Goal: Task Accomplishment & Management: Complete application form

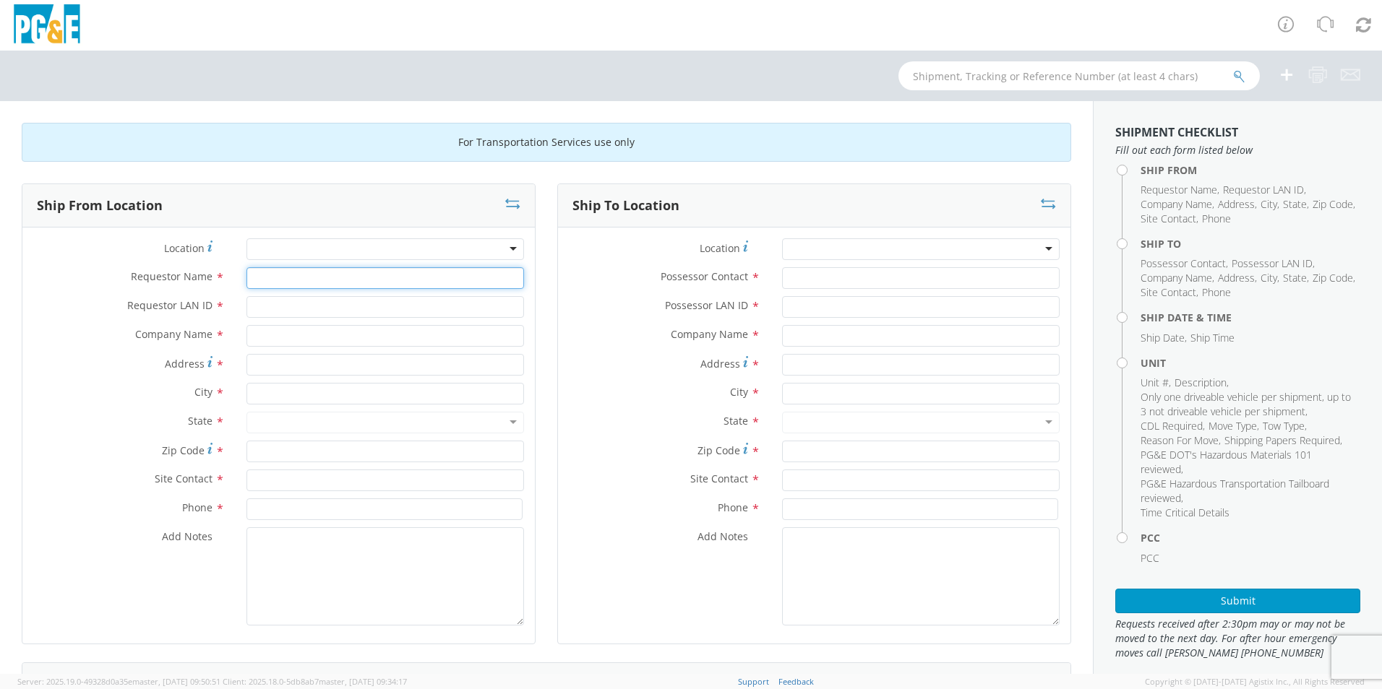
click at [282, 281] on input "Requestor Name *" at bounding box center [385, 278] width 278 height 22
type input "[PERSON_NAME]"
type input "A9HU"
type input "PG&E"
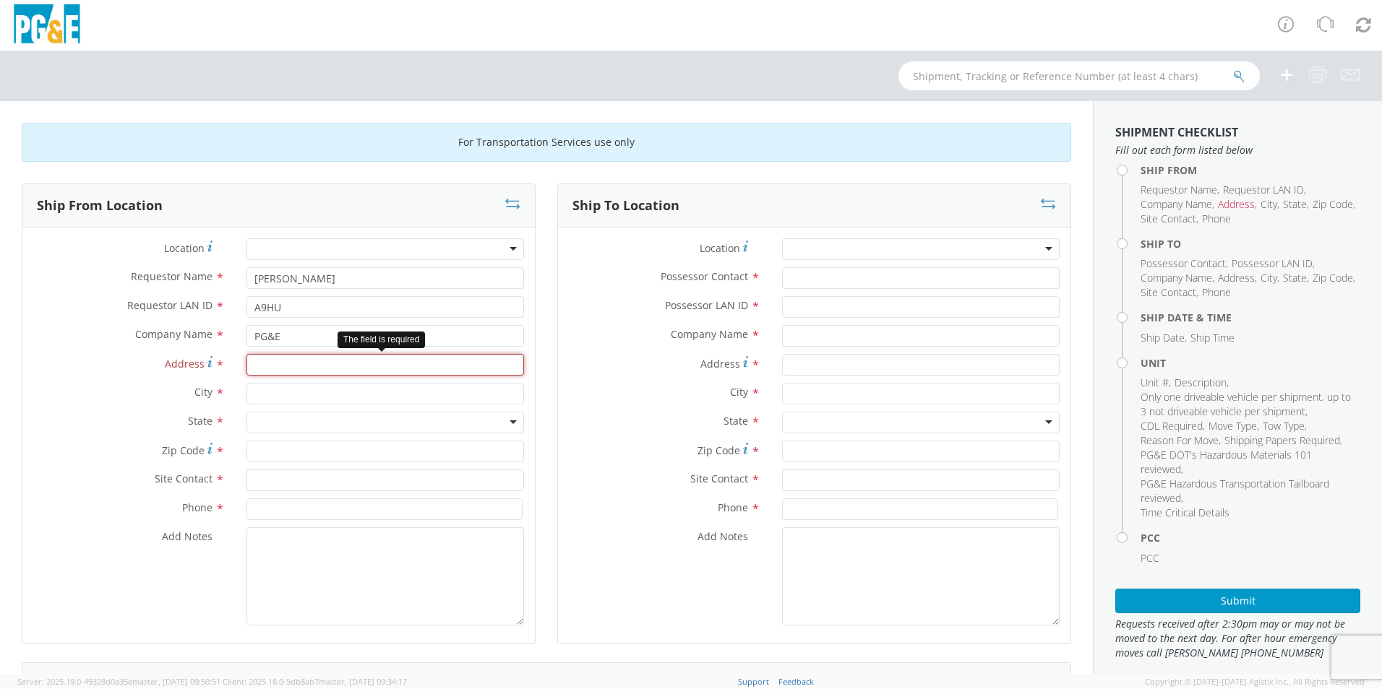
click at [392, 364] on input "Address *" at bounding box center [385, 365] width 278 height 22
type input "[STREET_ADDRESS][PERSON_NAME]"
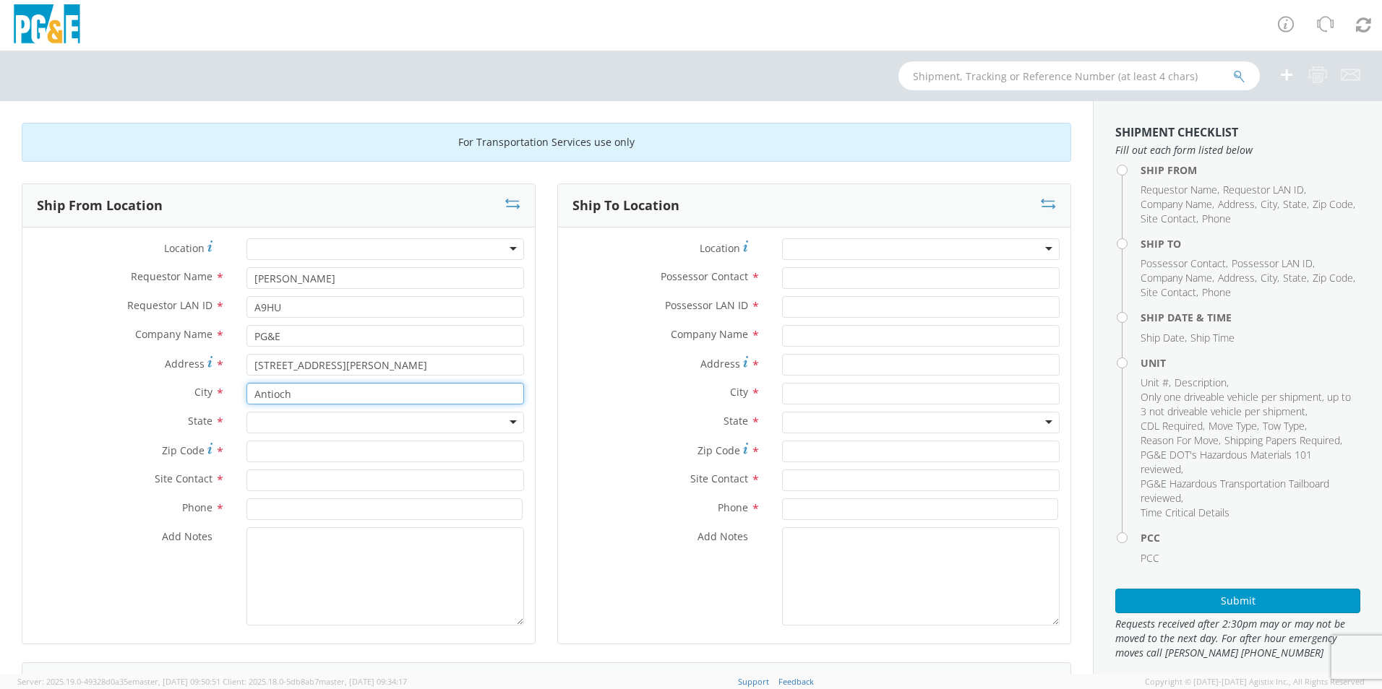
type input "Antioch"
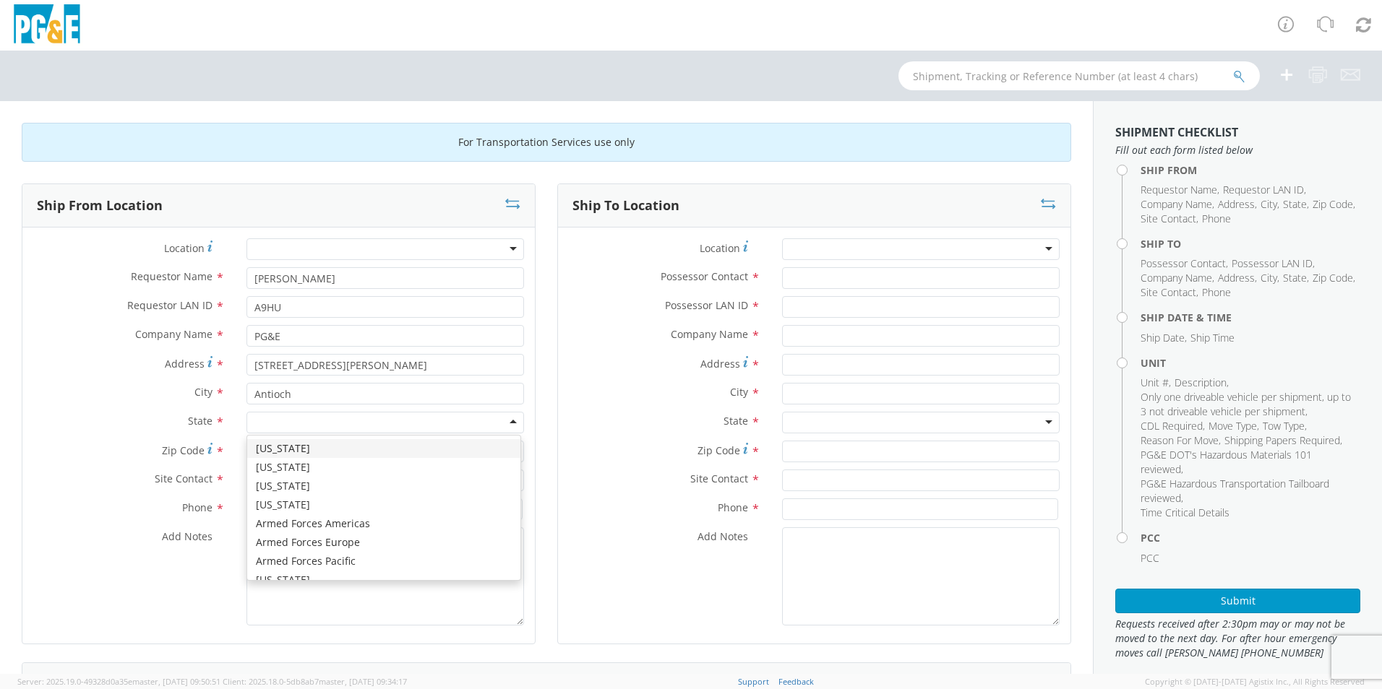
click at [289, 424] on div at bounding box center [385, 423] width 278 height 22
type input "c"
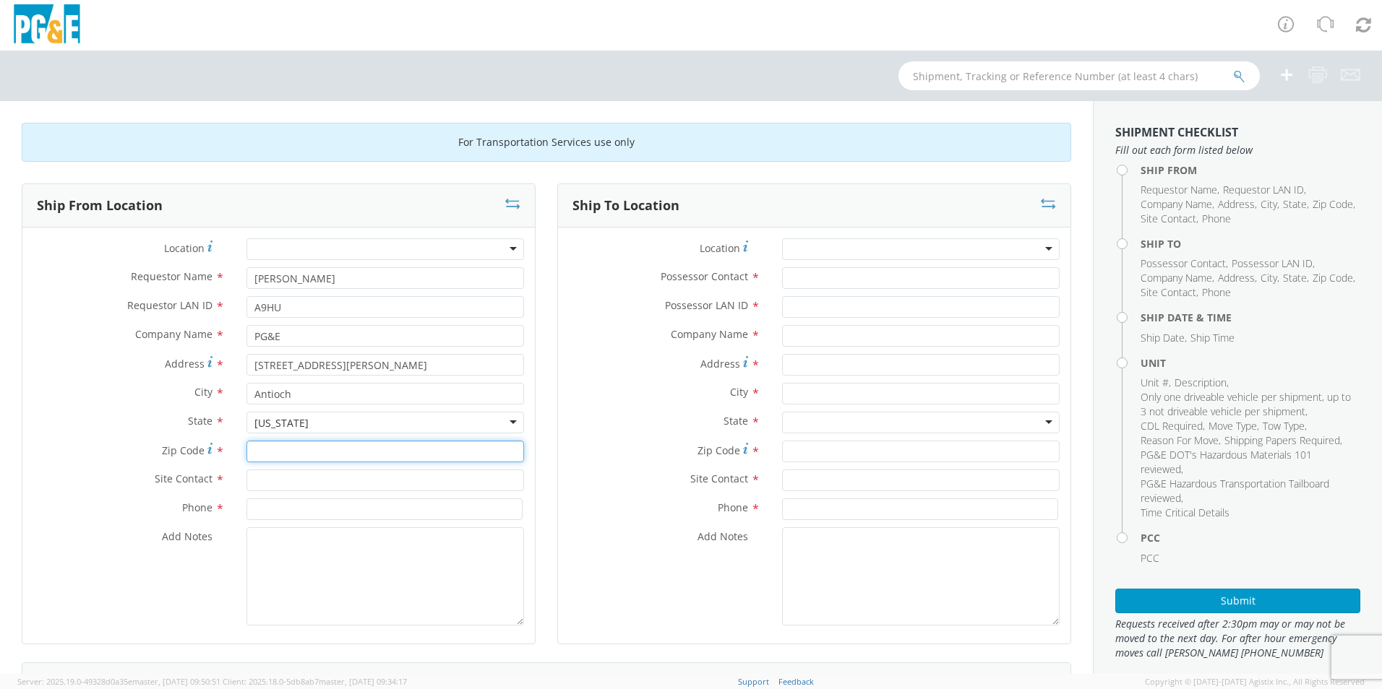
click at [285, 453] on input "Zip Code *" at bounding box center [385, 452] width 278 height 22
type input "94509"
click at [283, 480] on input "text" at bounding box center [385, 481] width 278 height 22
type input "[PERSON_NAME]"
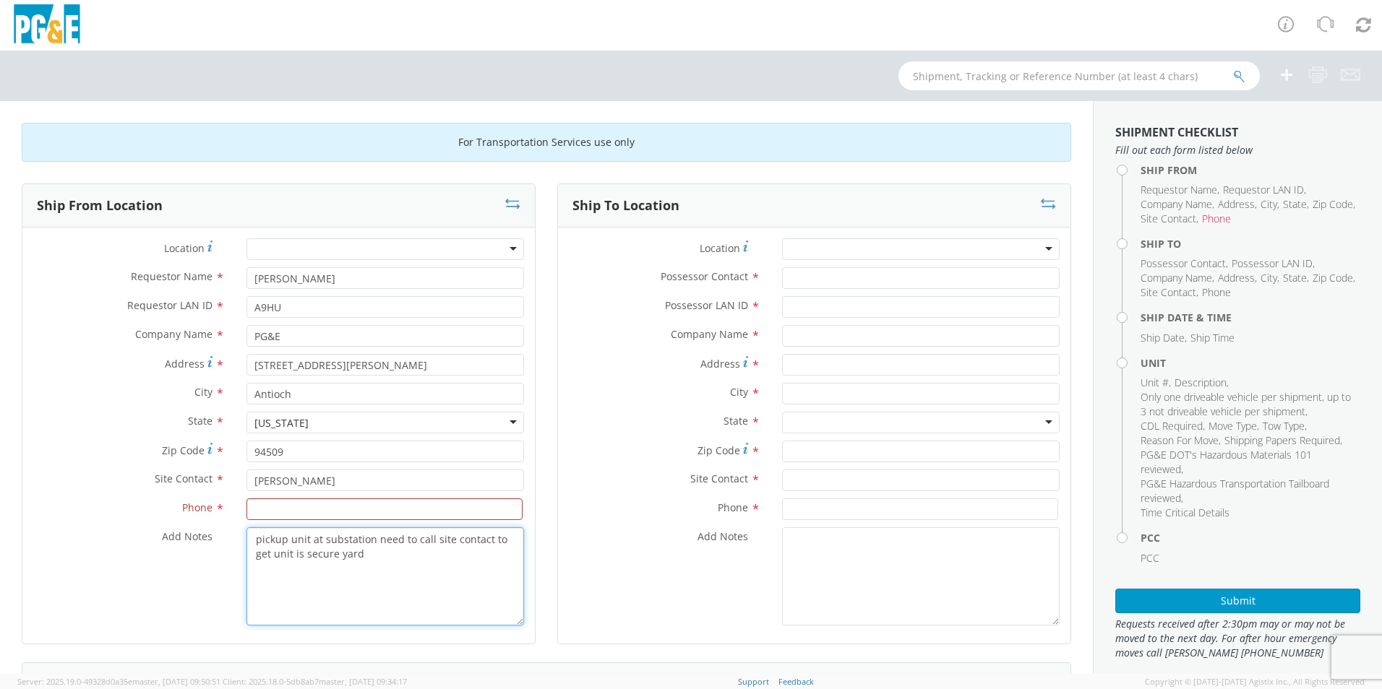
type textarea "pickup unit at substation need to call site contact to get unit is secure yard"
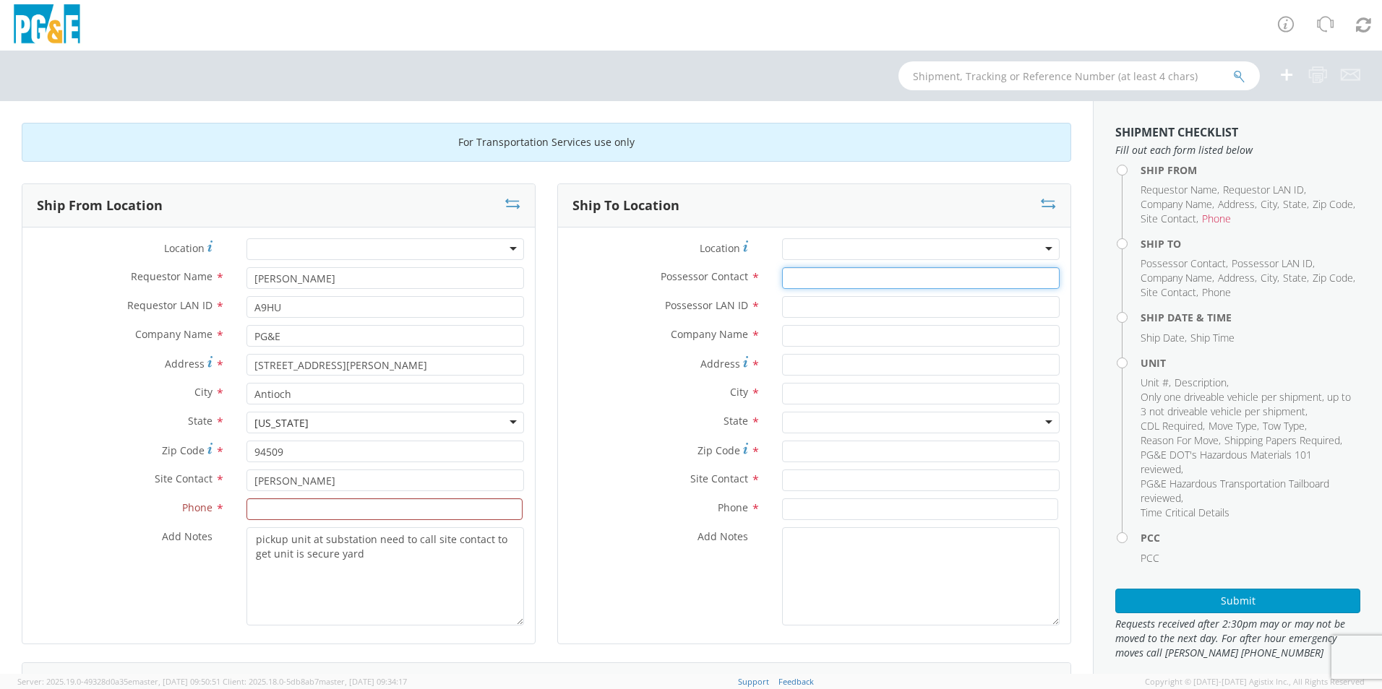
click at [809, 280] on input "Possessor Contact *" at bounding box center [921, 278] width 278 height 22
type input "[PERSON_NAME]"
type input "A9HU"
type input "PG&E"
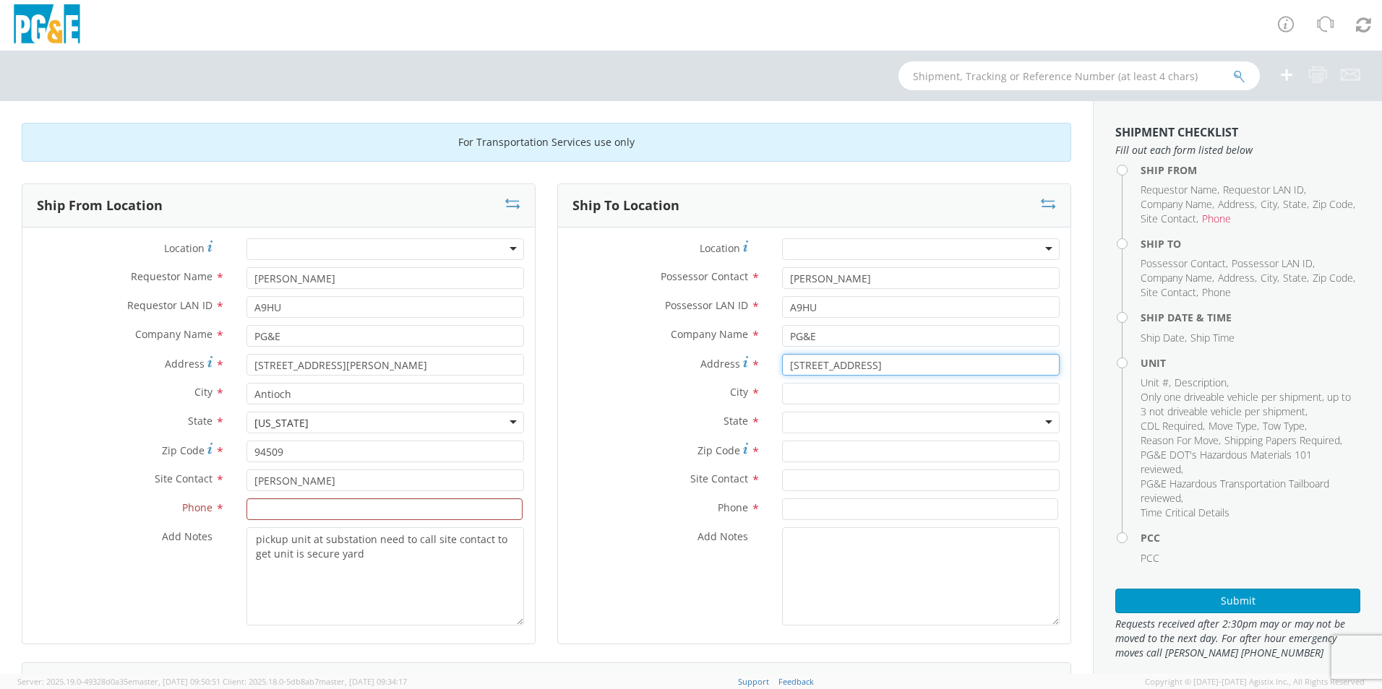
type input "[STREET_ADDRESS]"
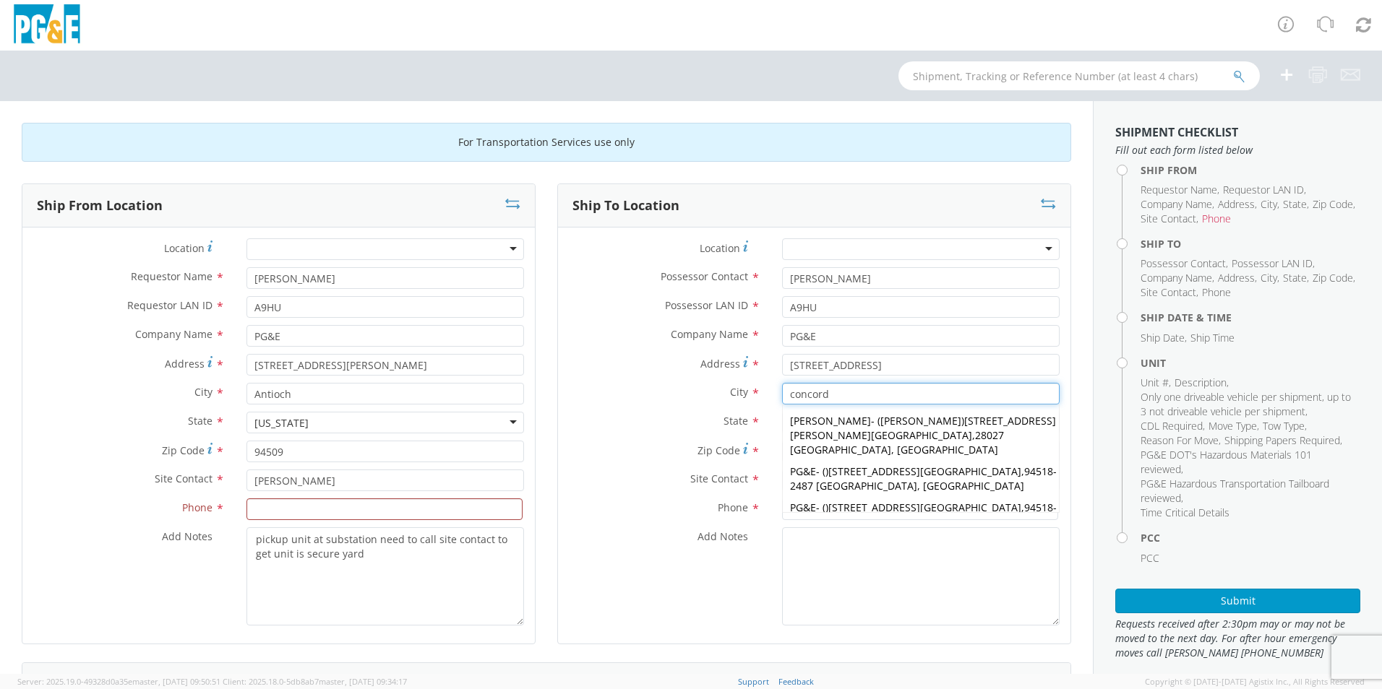
type input "concord"
click at [669, 413] on label "State *" at bounding box center [664, 421] width 213 height 19
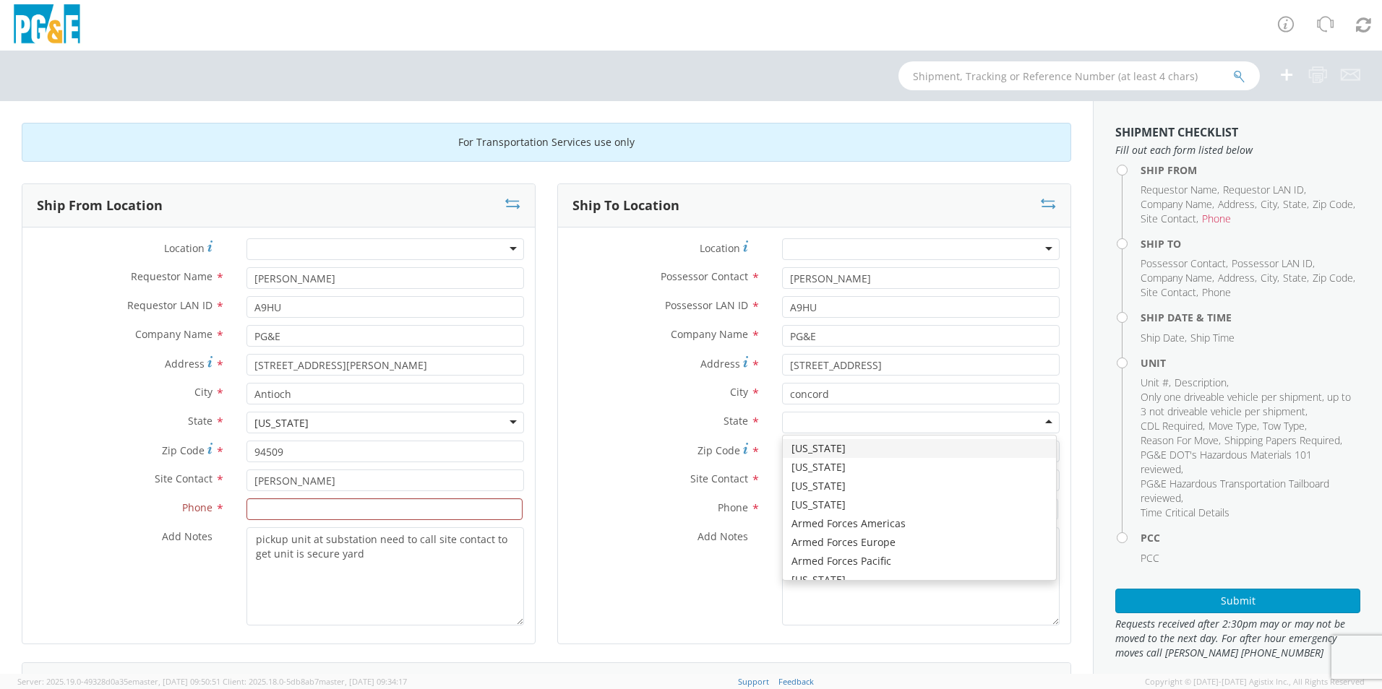
click at [800, 422] on div at bounding box center [921, 423] width 278 height 22
type input "c"
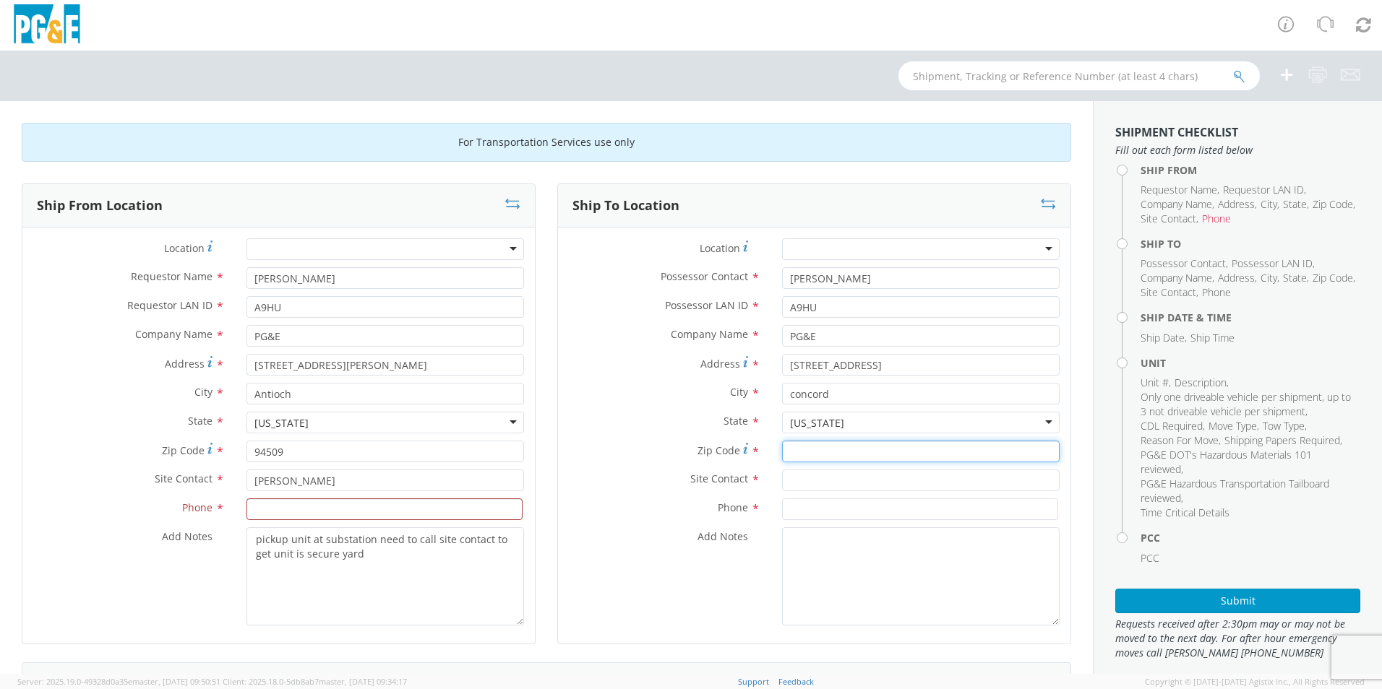
click at [801, 451] on input "Zip Code *" at bounding box center [921, 452] width 278 height 22
type input "94518"
click at [796, 481] on input "text" at bounding box center [921, 481] width 278 height 22
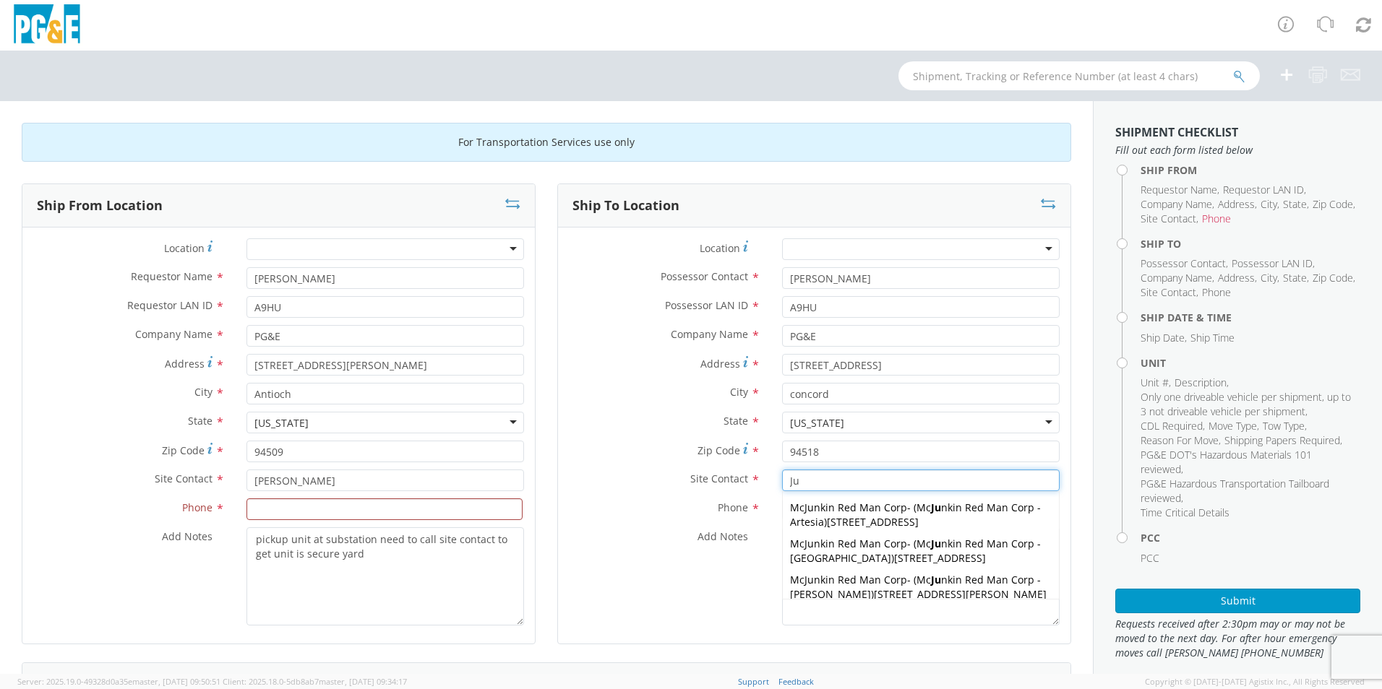
type input "J"
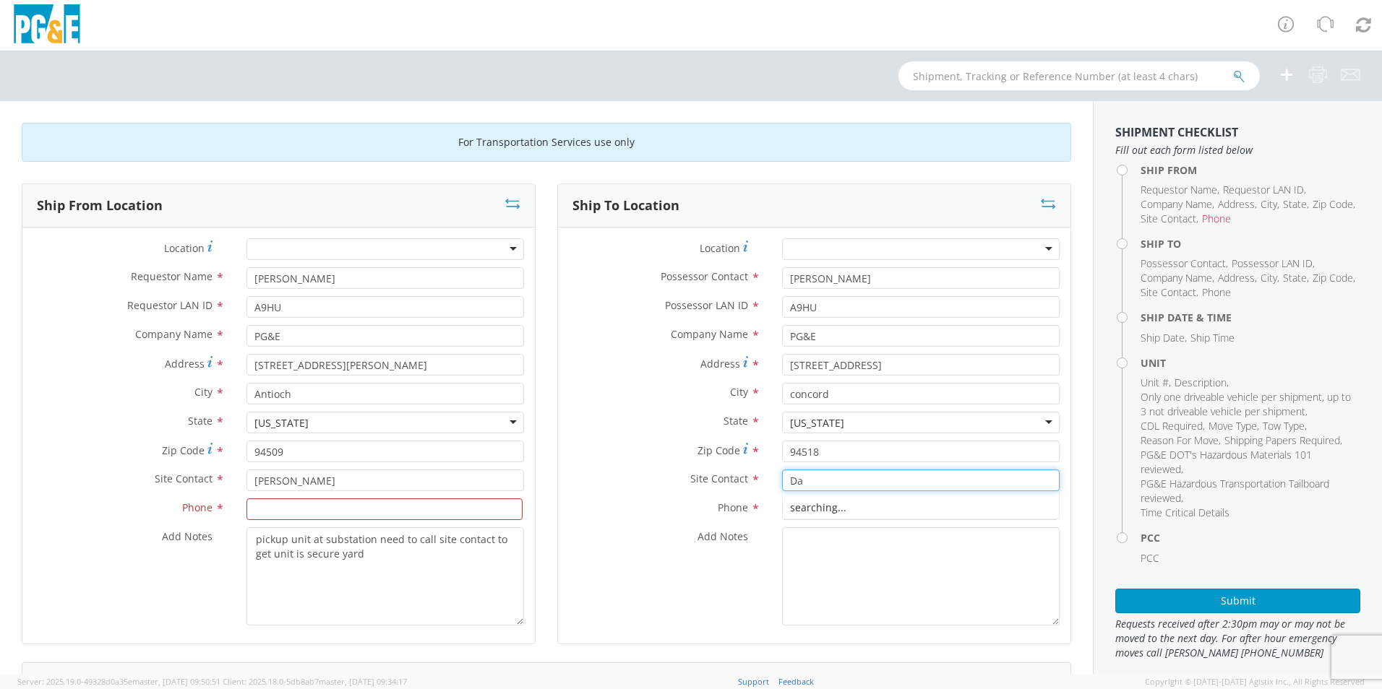
type input "D"
type input "[PERSON_NAME]"
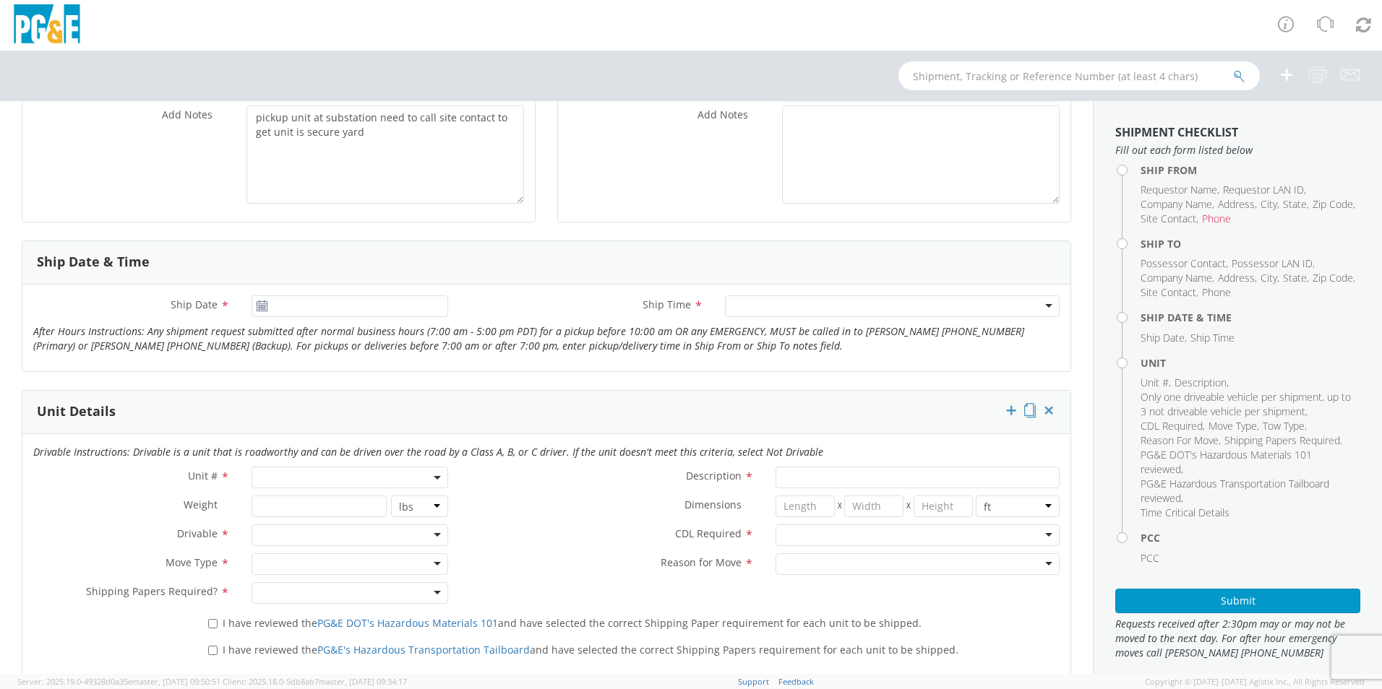
scroll to position [434, 0]
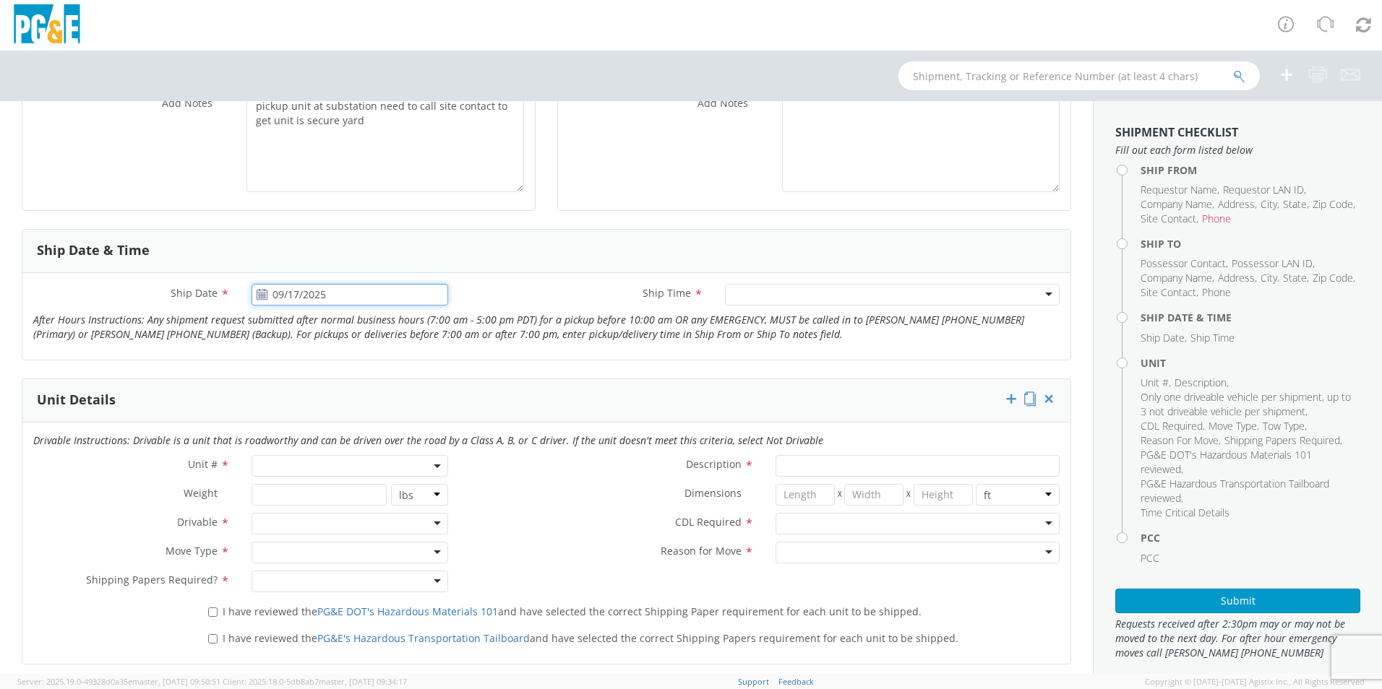
click at [304, 290] on input "09/17/2025" at bounding box center [350, 295] width 197 height 22
click at [374, 408] on td "18" at bounding box center [378, 408] width 25 height 22
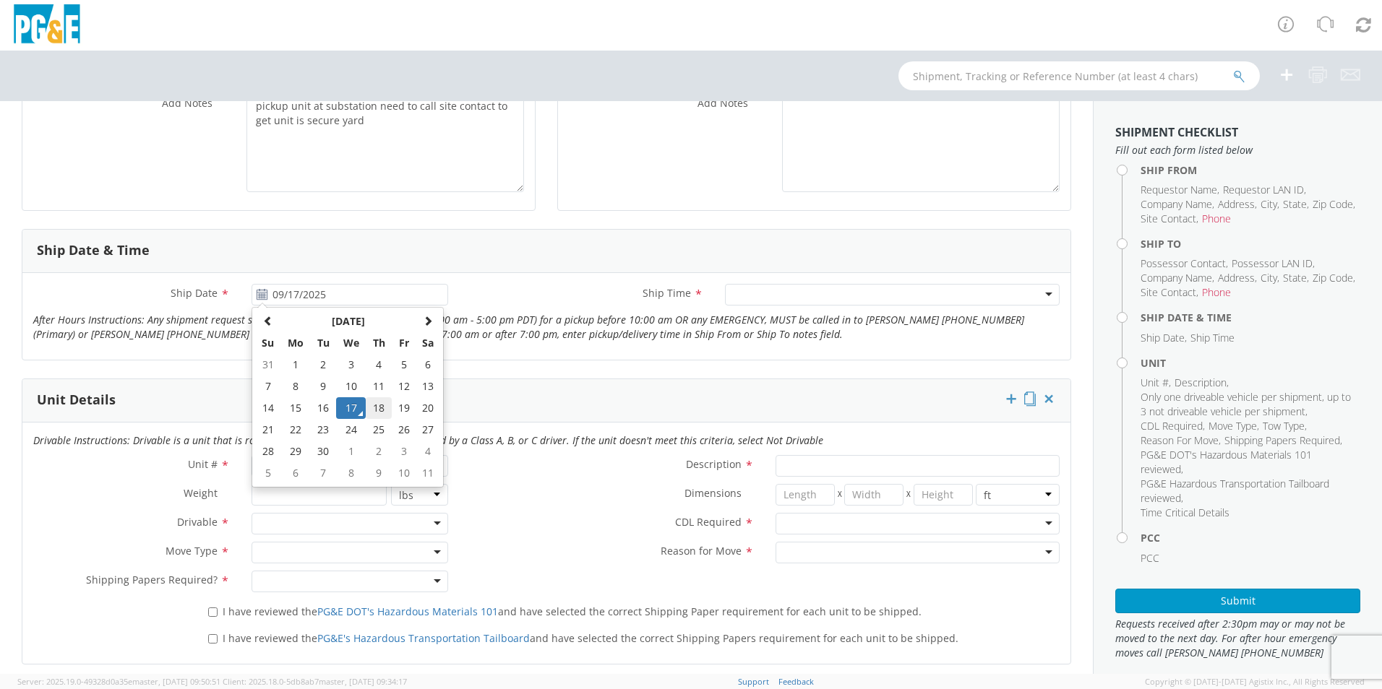
type input "[DATE]"
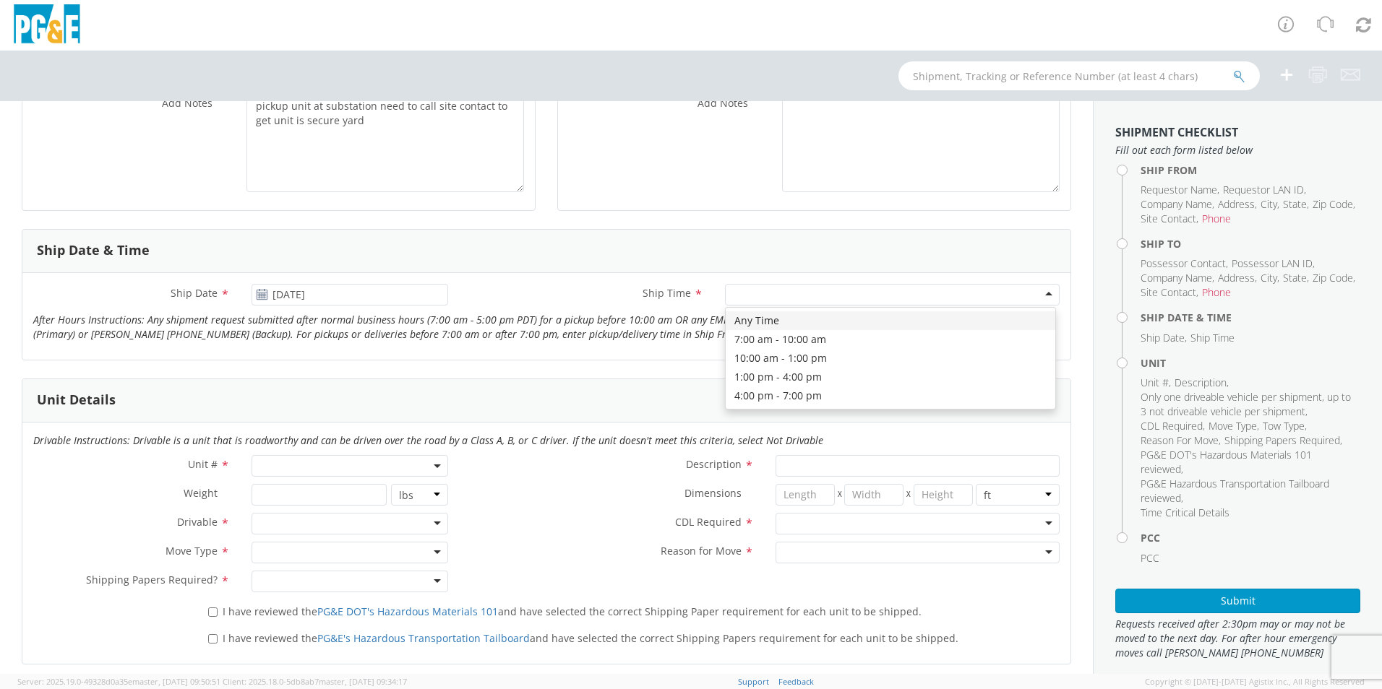
click at [745, 293] on div at bounding box center [892, 295] width 335 height 22
click at [710, 377] on form "Ship From Location Location * (OBSOLETE) [GEOGRAPHIC_DATA] SC - GC TRAILER (OBS…" at bounding box center [546, 515] width 1049 height 1531
click at [309, 470] on span at bounding box center [350, 466] width 197 height 22
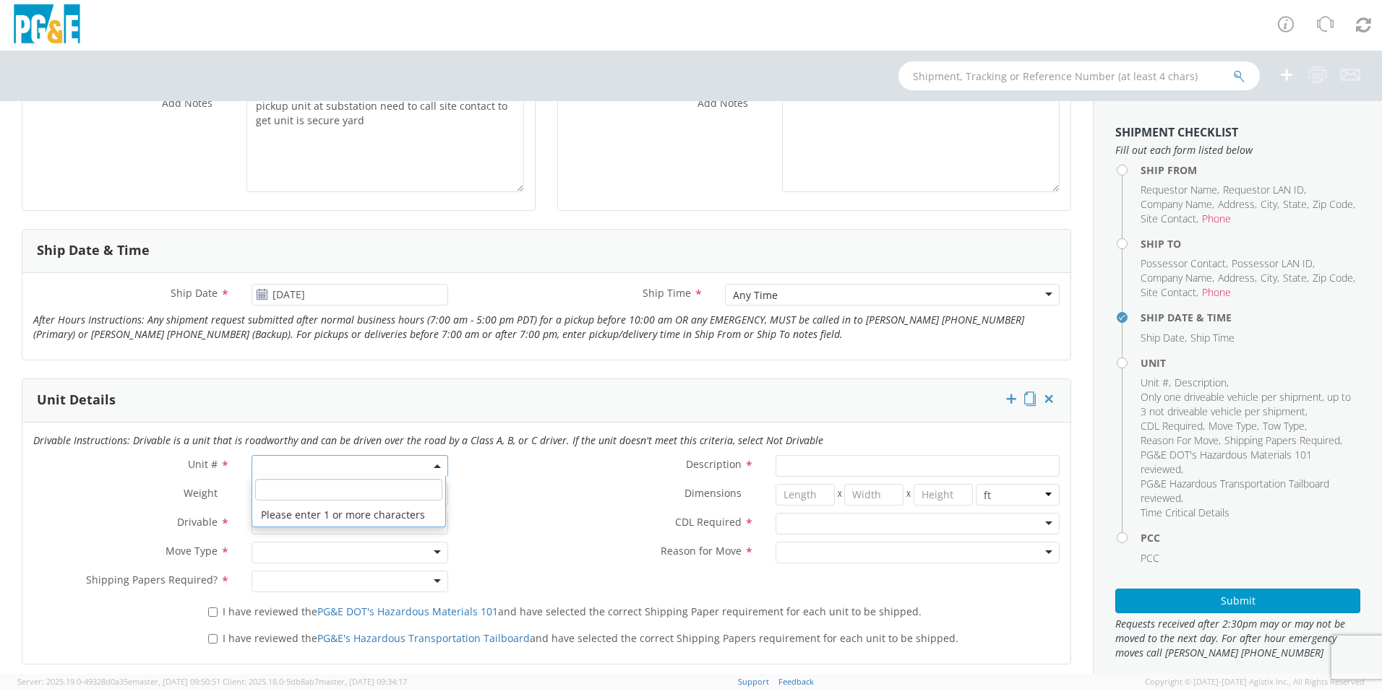
click at [823, 288] on div "Any Time" at bounding box center [892, 295] width 335 height 22
click at [633, 377] on form "Ship From Location Location * (OBSOLETE) [GEOGRAPHIC_DATA] SC - GC TRAILER (OBS…" at bounding box center [546, 515] width 1049 height 1531
click at [300, 466] on span at bounding box center [350, 466] width 197 height 22
click at [288, 499] on input "search" at bounding box center [348, 490] width 187 height 22
type input "b"
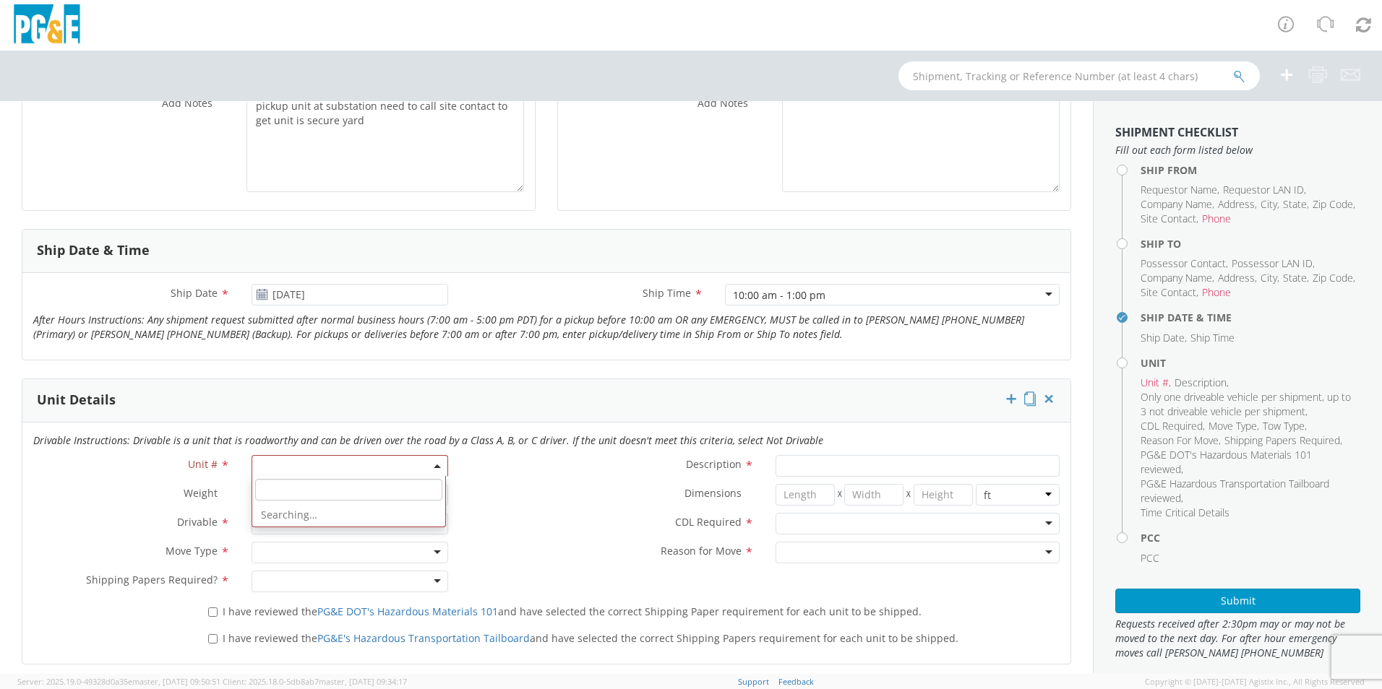
click at [803, 304] on div "10:00 am - 1:00 pm" at bounding box center [892, 295] width 335 height 22
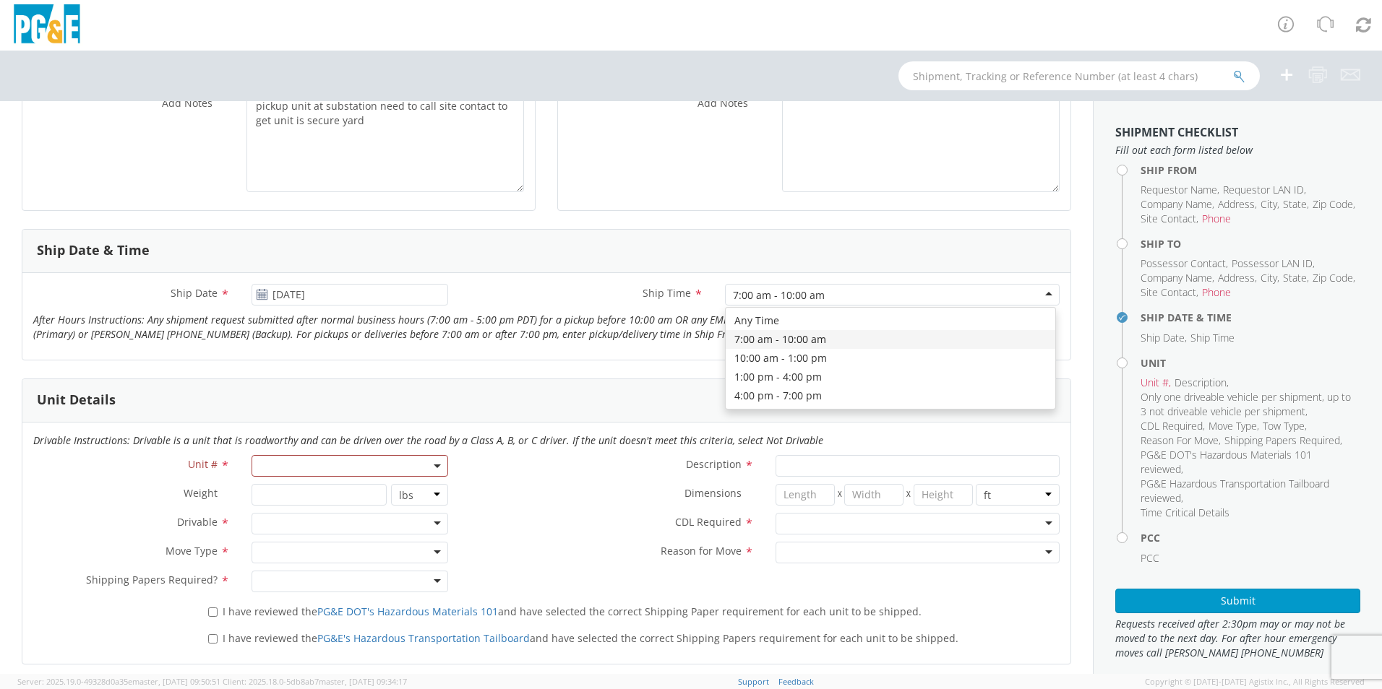
click at [769, 295] on div "7:00 am - 10:00 am" at bounding box center [779, 295] width 92 height 14
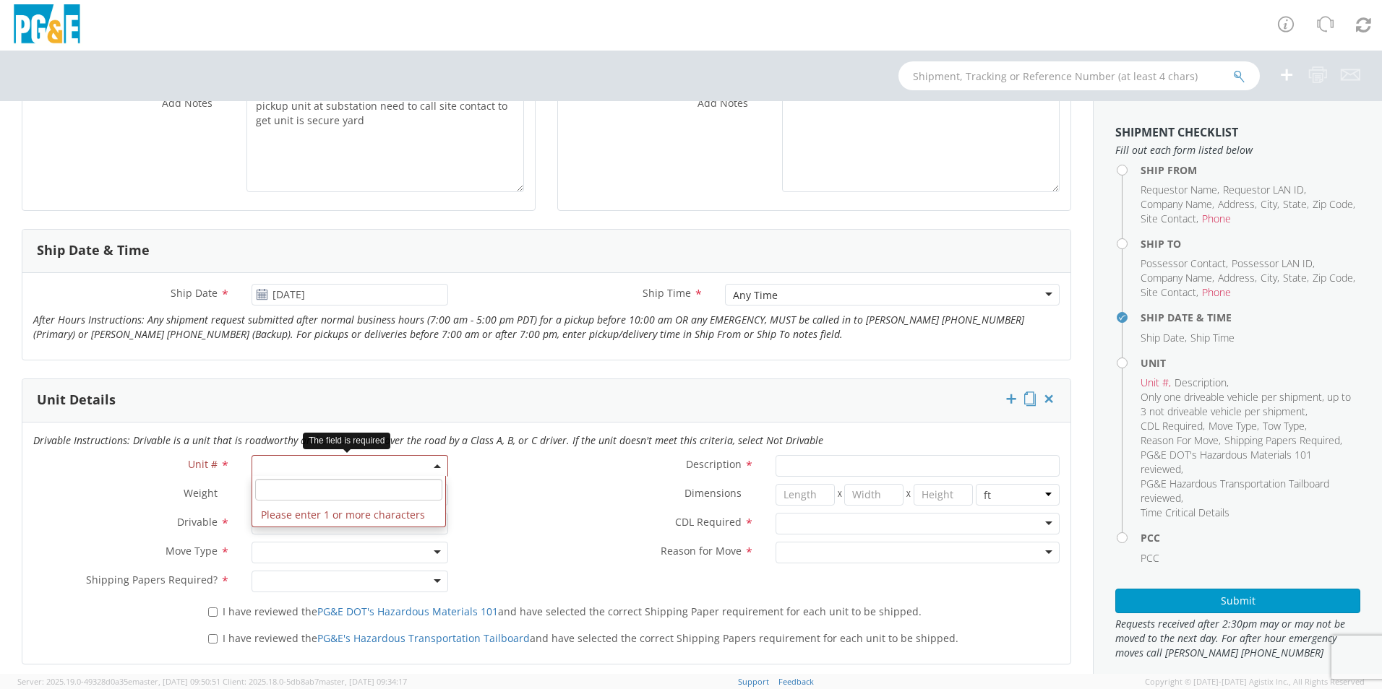
click at [319, 472] on span at bounding box center [350, 466] width 197 height 22
click at [314, 488] on input "search" at bounding box center [348, 490] width 187 height 22
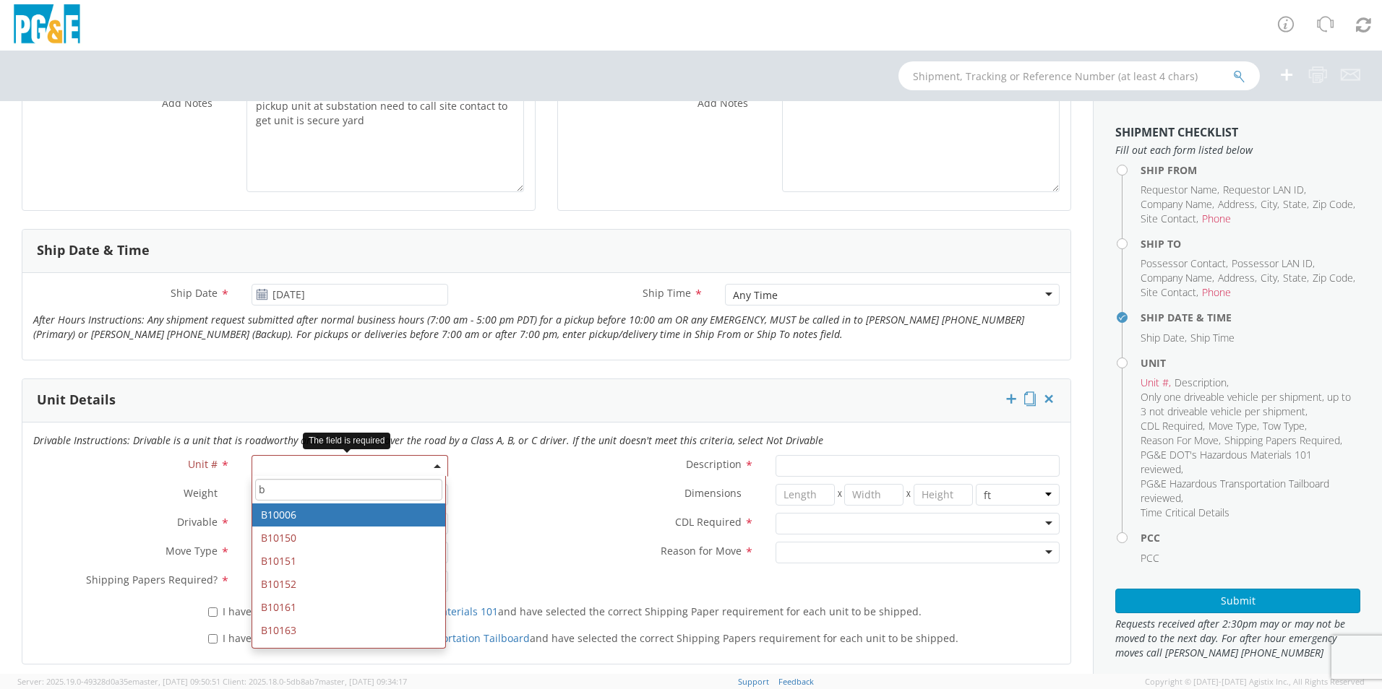
click at [280, 491] on input "b" at bounding box center [348, 490] width 187 height 22
type input "b26714"
type input "TRUCK; FLATBED W/CRANE 6X4"
type input "60000"
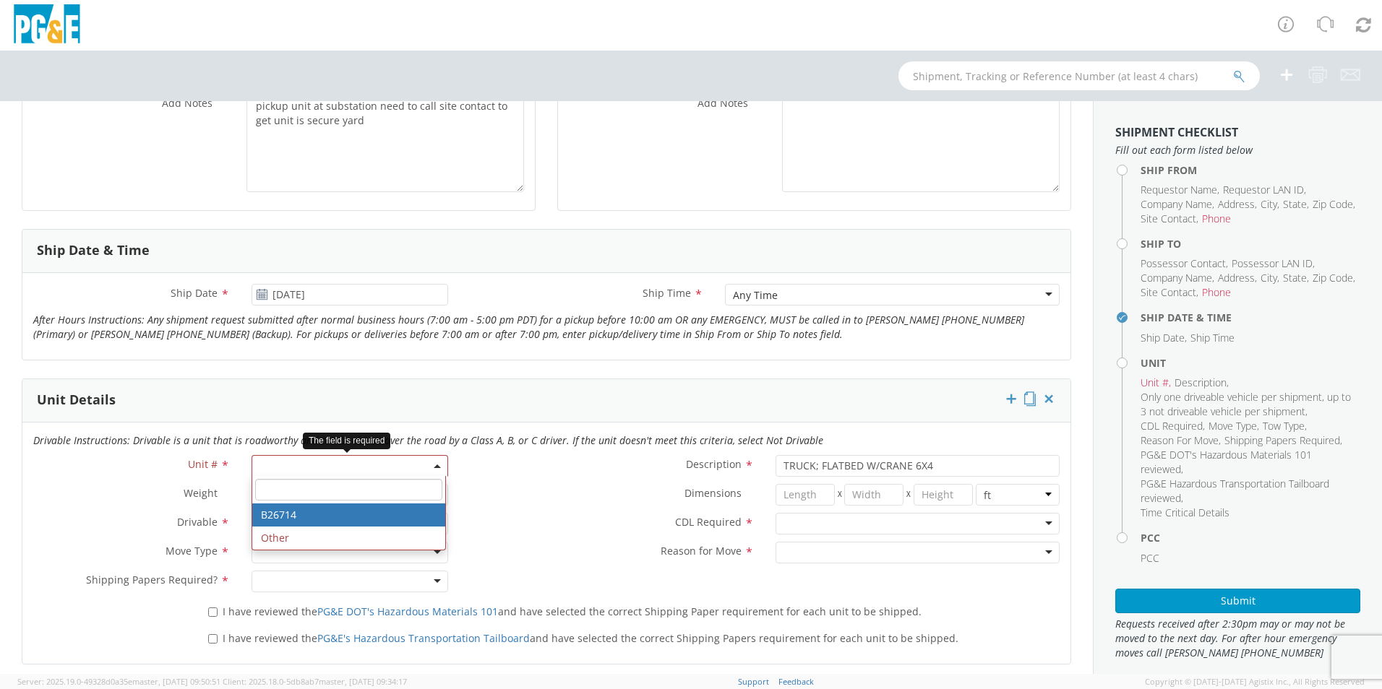
select select "B26714"
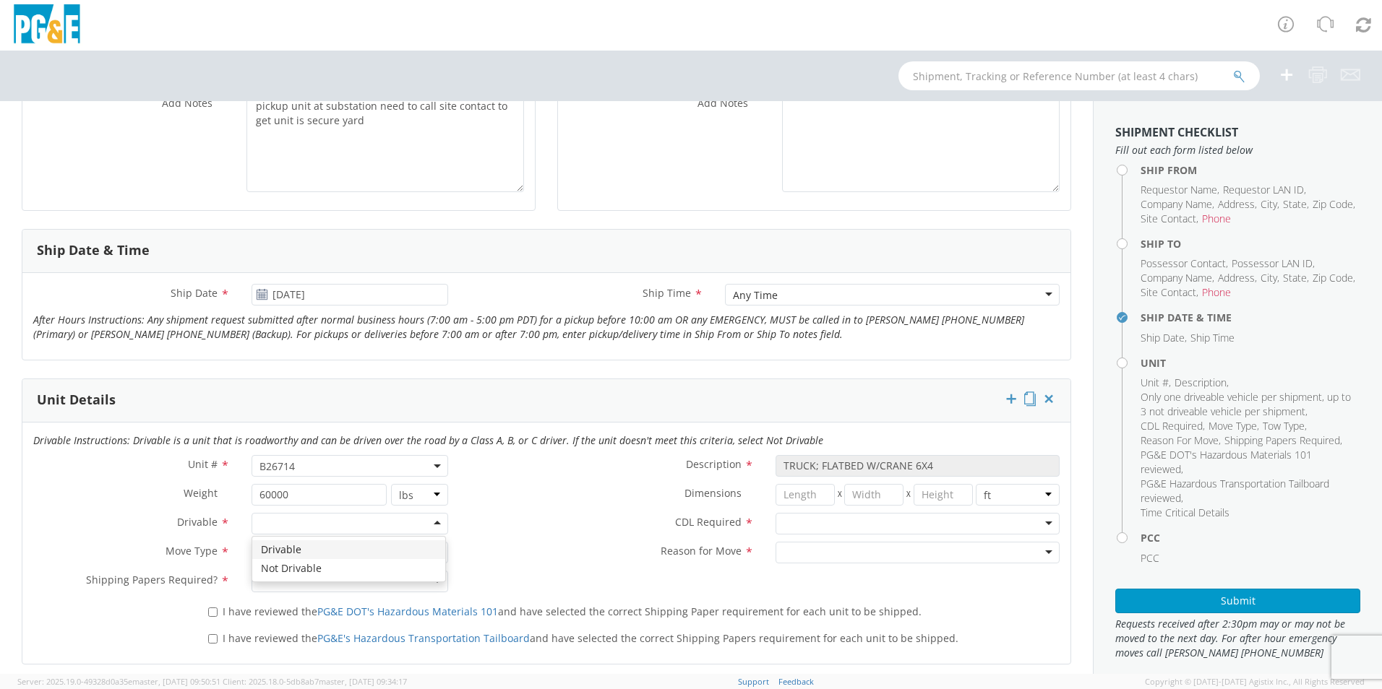
click at [288, 525] on div at bounding box center [350, 524] width 197 height 22
click at [263, 549] on div at bounding box center [350, 553] width 197 height 22
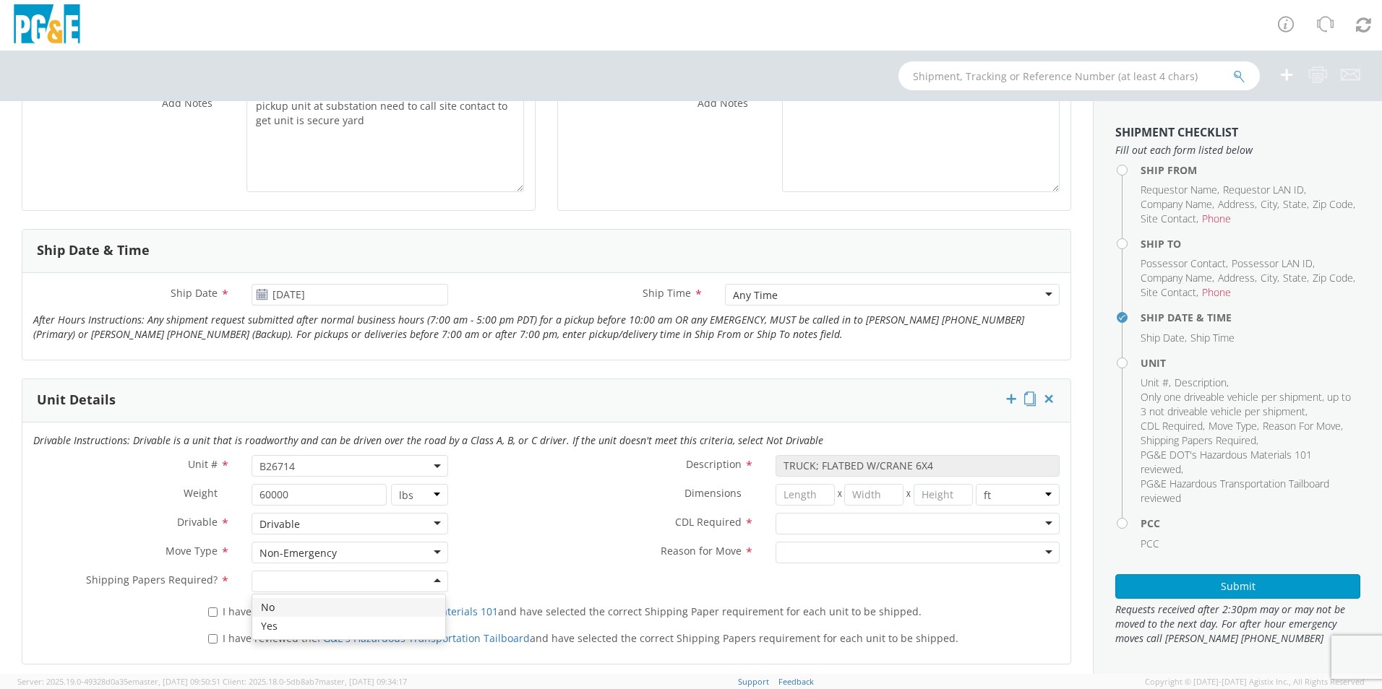
click at [292, 583] on div at bounding box center [350, 582] width 197 height 22
click at [296, 554] on div "Non-Emergency" at bounding box center [297, 553] width 77 height 14
click at [532, 552] on label "Reason for Move *" at bounding box center [612, 551] width 306 height 19
click at [794, 520] on div at bounding box center [917, 524] width 284 height 22
click at [802, 551] on div at bounding box center [917, 553] width 284 height 22
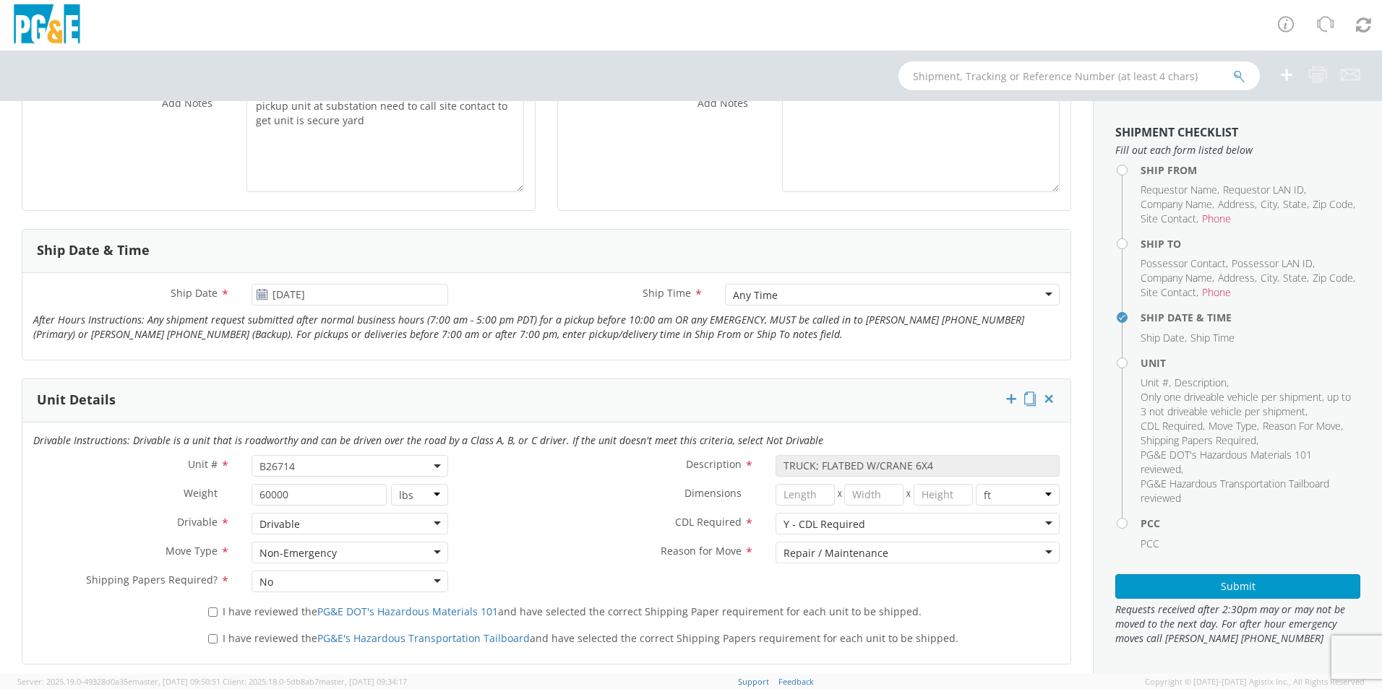
click at [606, 580] on div "Unit # * B26714 B26714 Description * TRUCK; FLATBED W/CRANE 6X4 Weight * 60000 …" at bounding box center [546, 527] width 1048 height 145
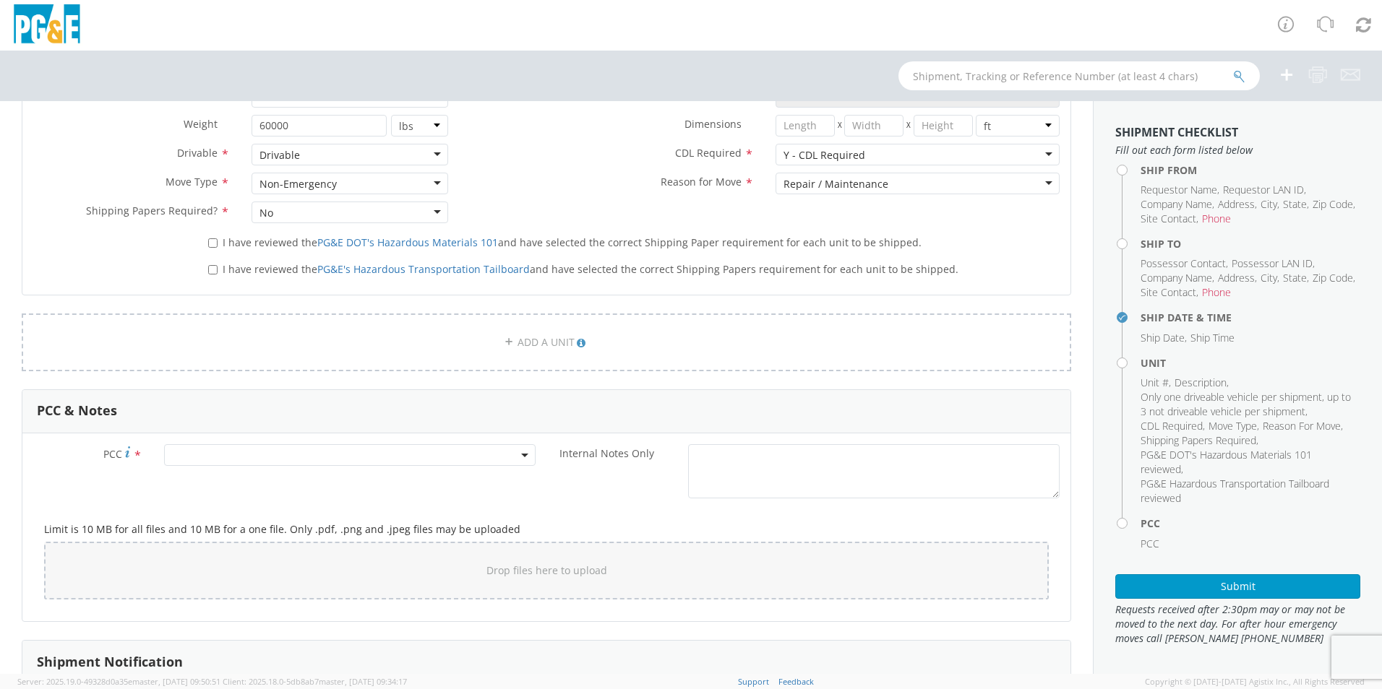
scroll to position [723, 0]
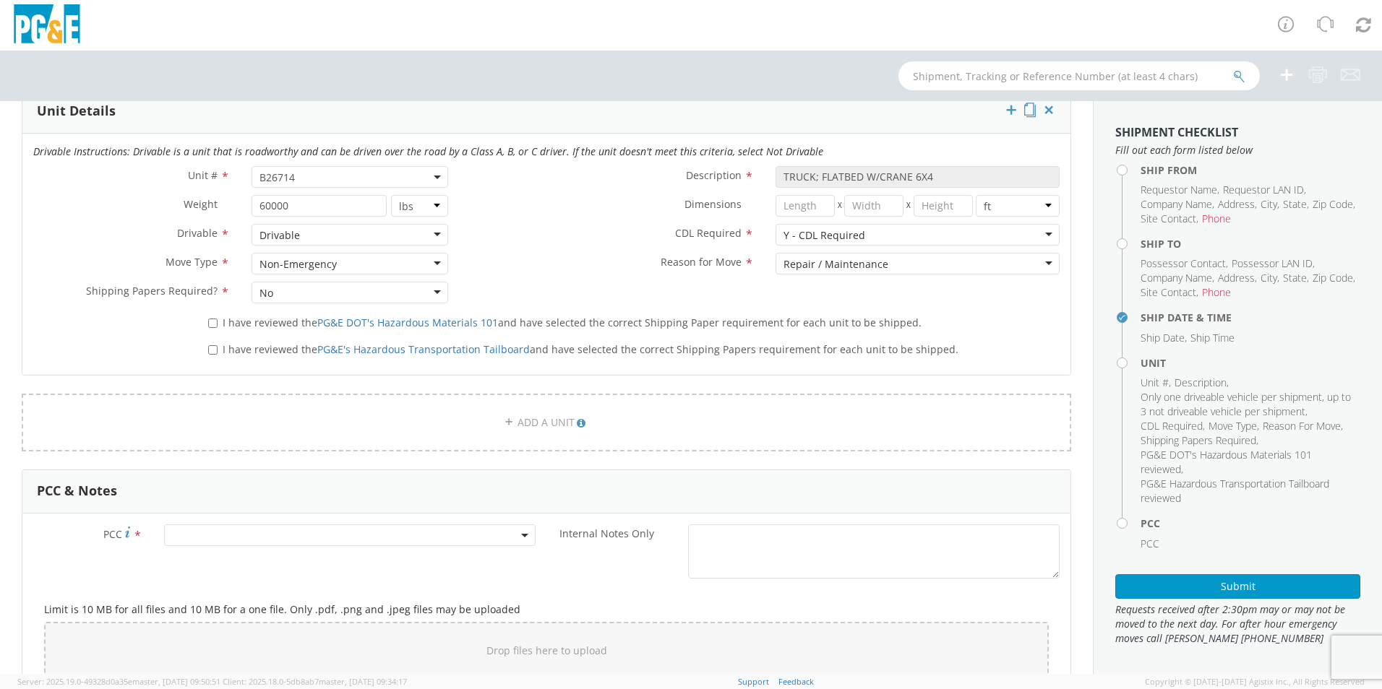
click at [203, 538] on span at bounding box center [349, 536] width 371 height 22
click at [217, 560] on input "number" at bounding box center [348, 560] width 360 height 22
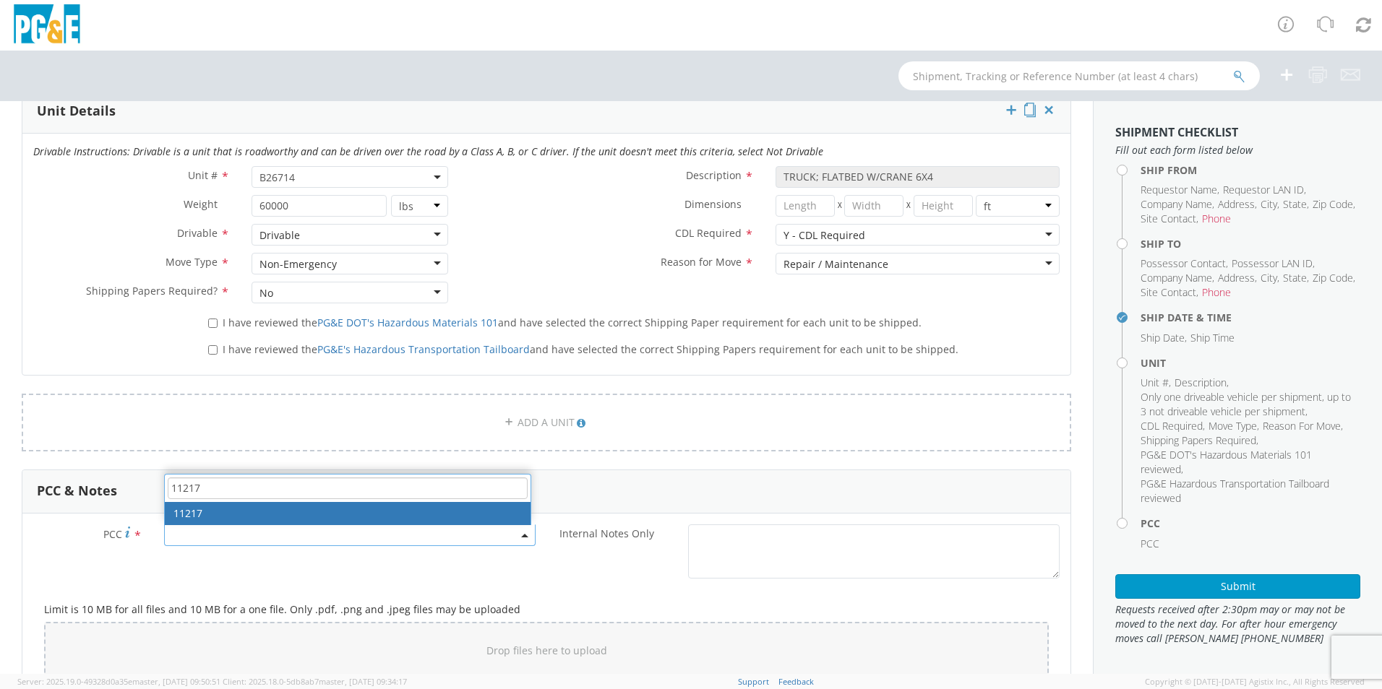
type input "11217"
select select "11217"
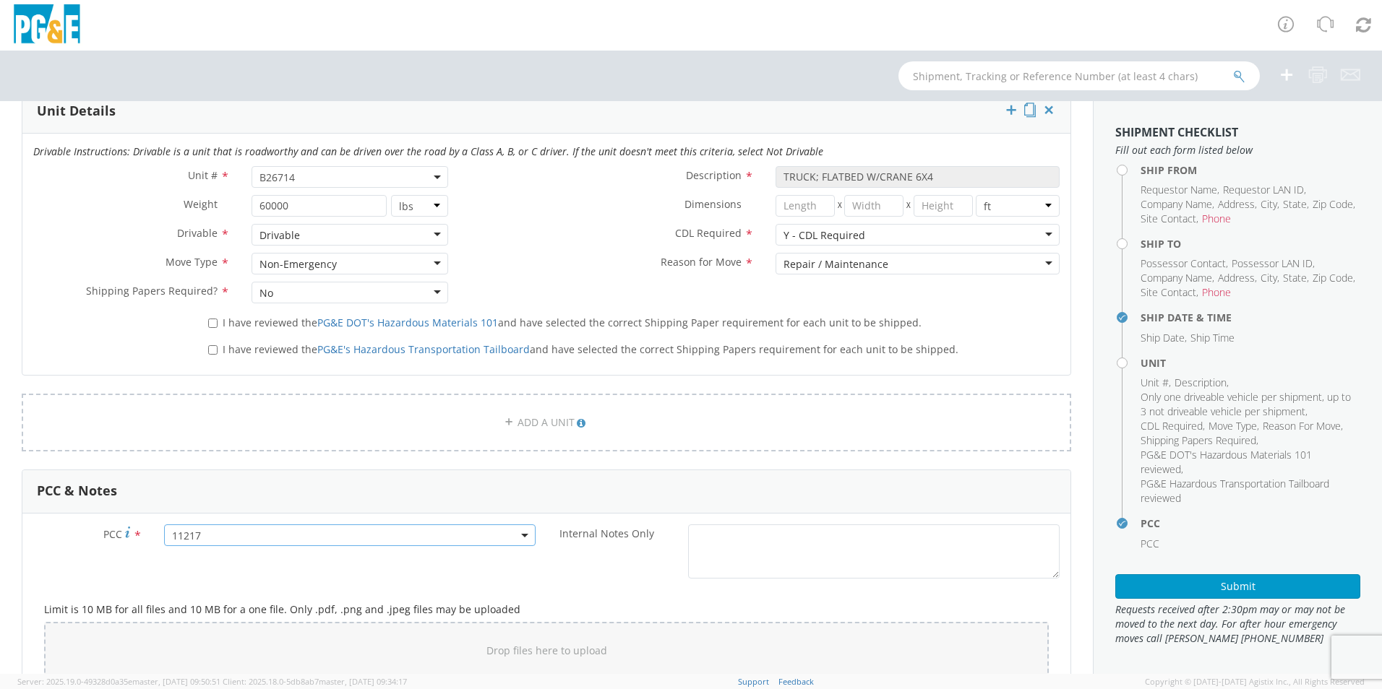
click at [241, 577] on div "PCC * 11217 11217 Internal Notes Only *" at bounding box center [546, 555] width 1048 height 61
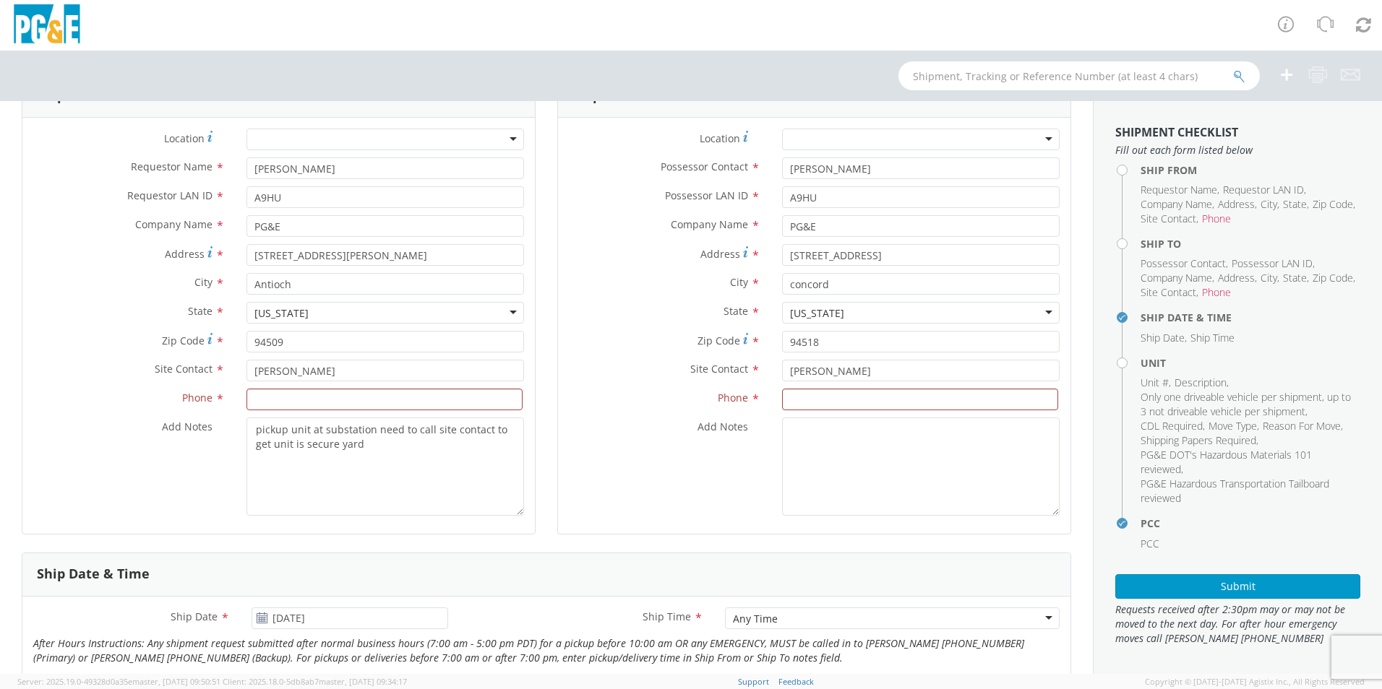
scroll to position [72, 0]
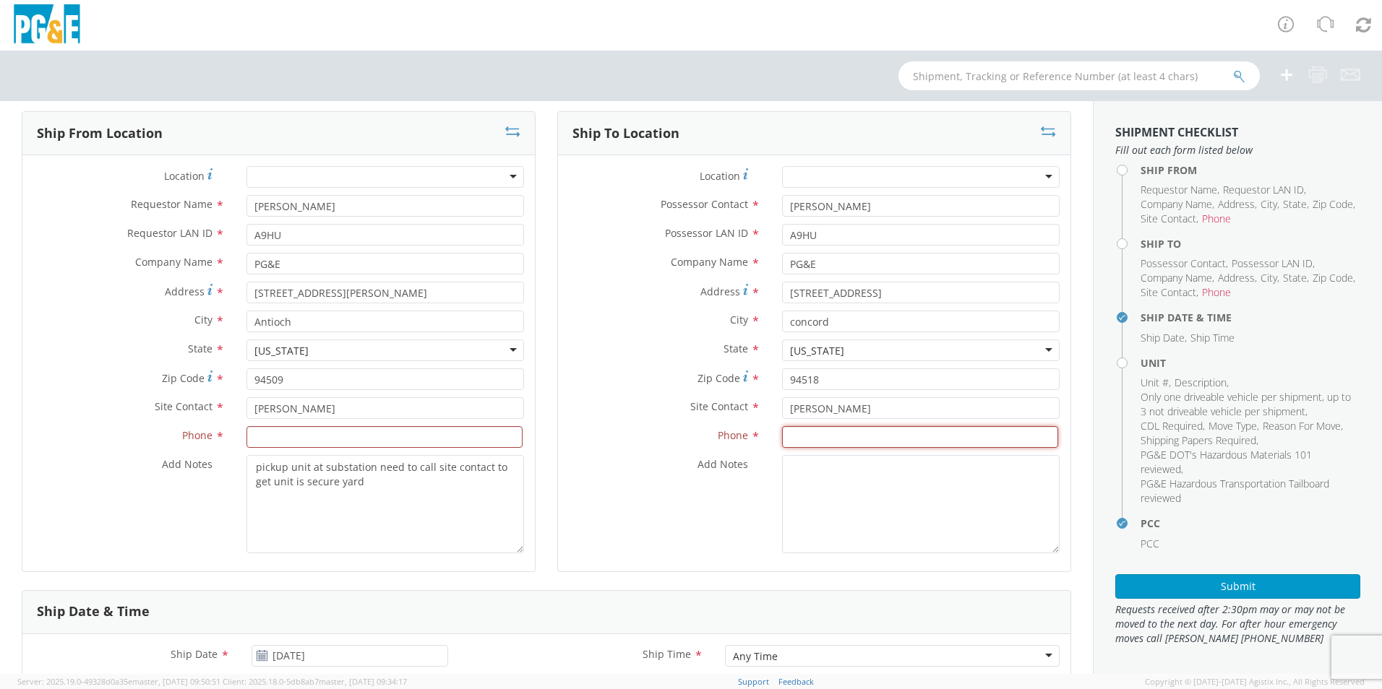
click at [829, 439] on input at bounding box center [920, 437] width 276 height 22
type input "[PHONE_NUMBER]"
click at [345, 437] on input at bounding box center [384, 437] width 276 height 22
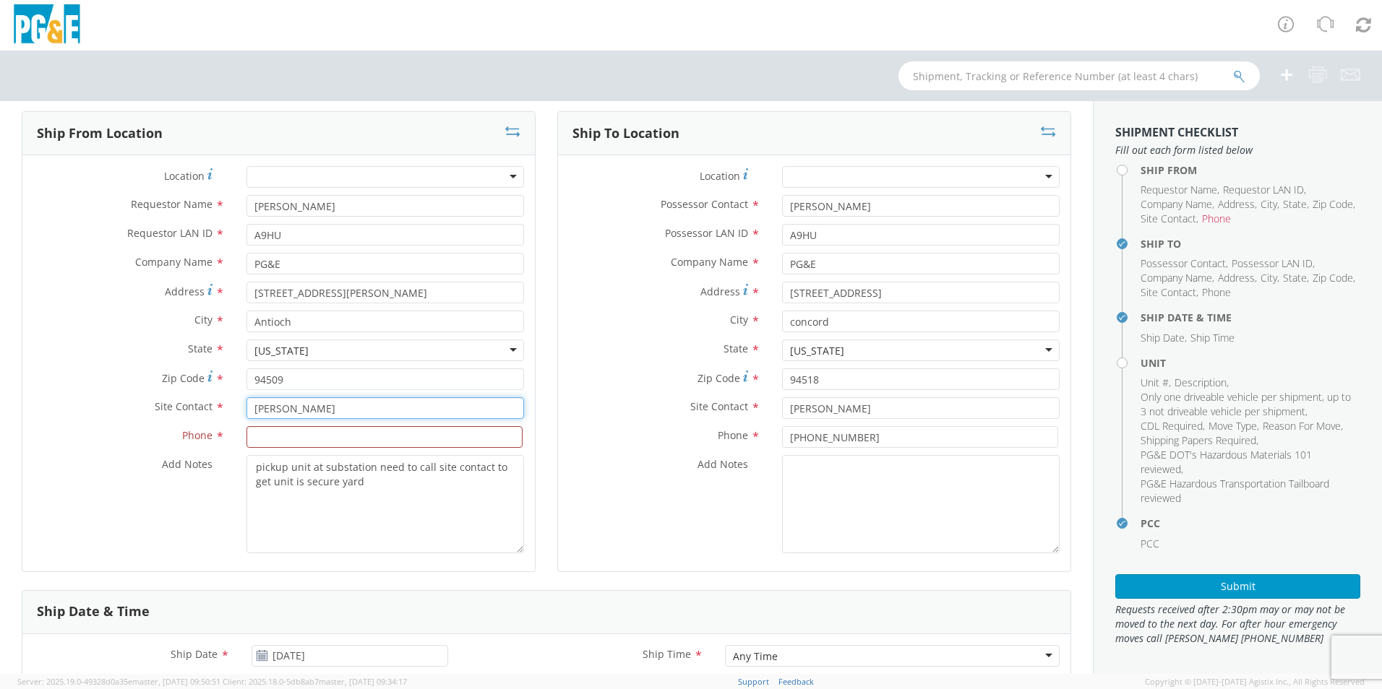
click at [303, 405] on input "[PERSON_NAME]" at bounding box center [385, 408] width 278 height 22
type input "[PERSON_NAME]"
click at [294, 435] on input at bounding box center [384, 437] width 276 height 22
click at [304, 442] on input at bounding box center [384, 437] width 276 height 22
type input "[PHONE_NUMBER]"
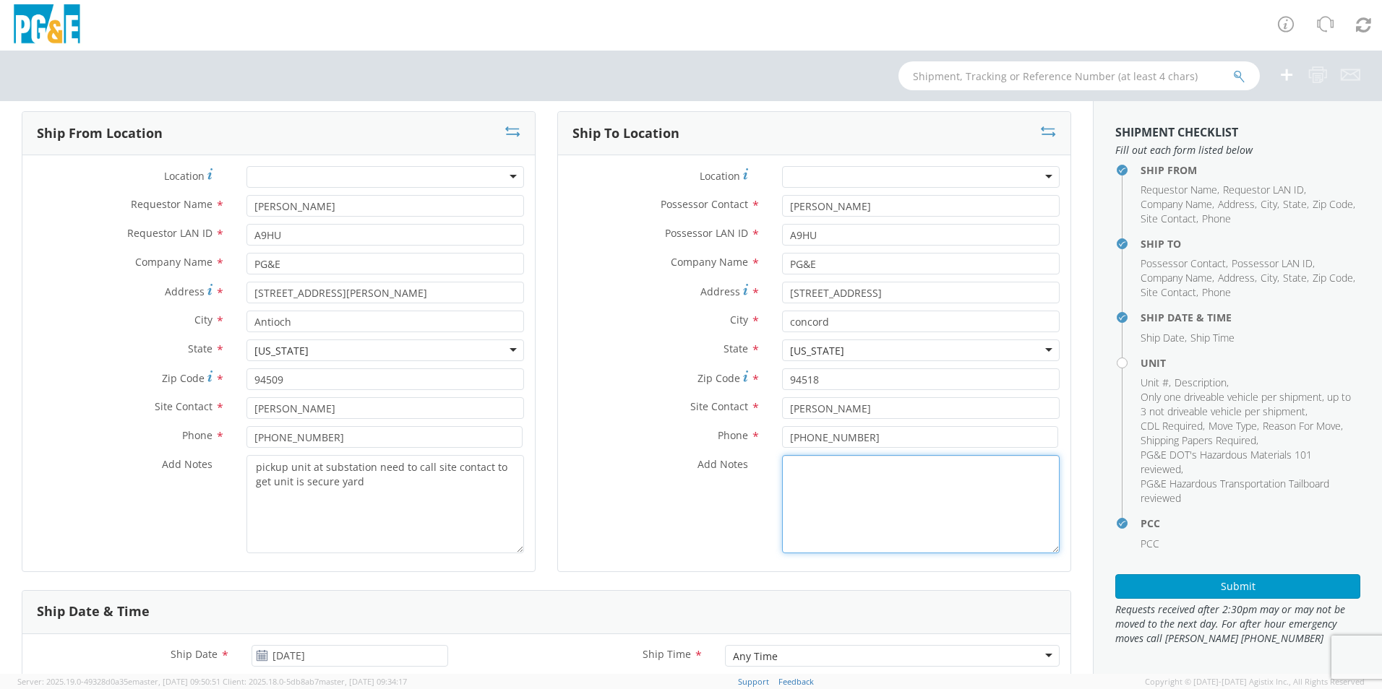
click at [547, 569] on div "Ship To Location Location * (OBSOLETE) [GEOGRAPHIC_DATA] SC - GC TRAILER (OBSOL…" at bounding box center [814, 350] width 536 height 479
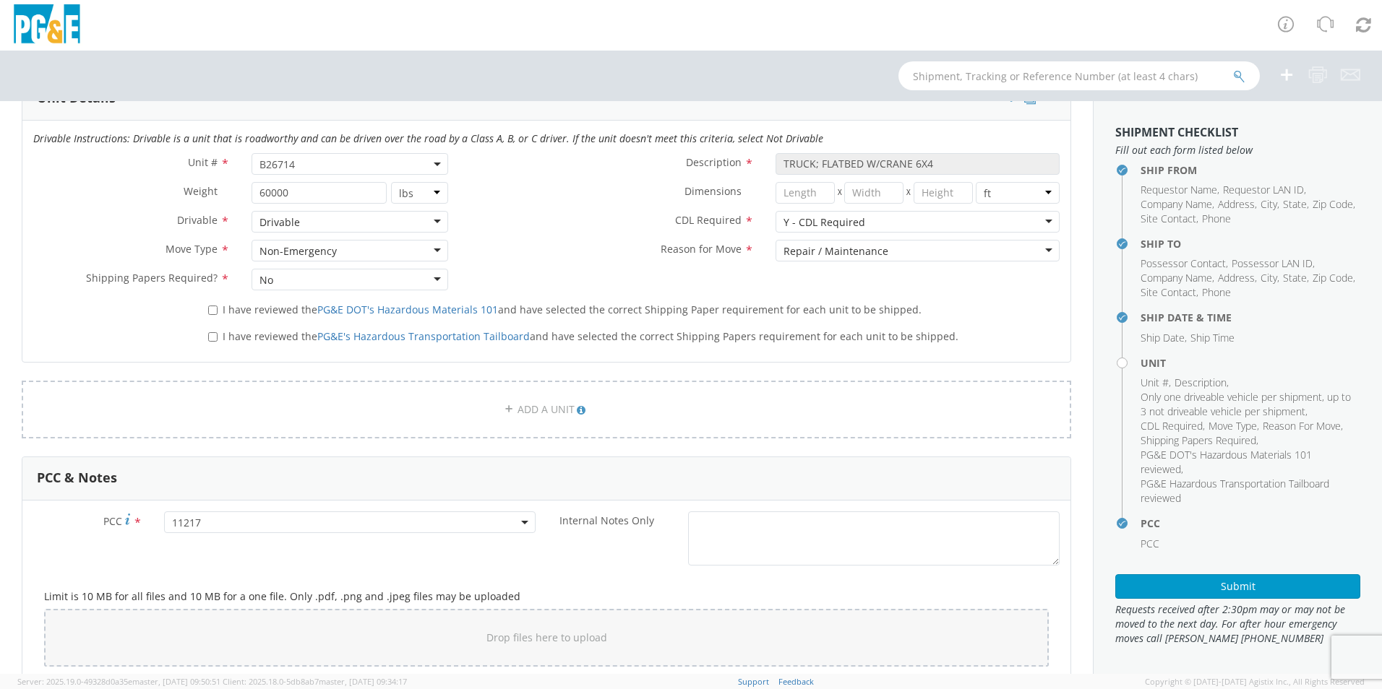
scroll to position [506, 0]
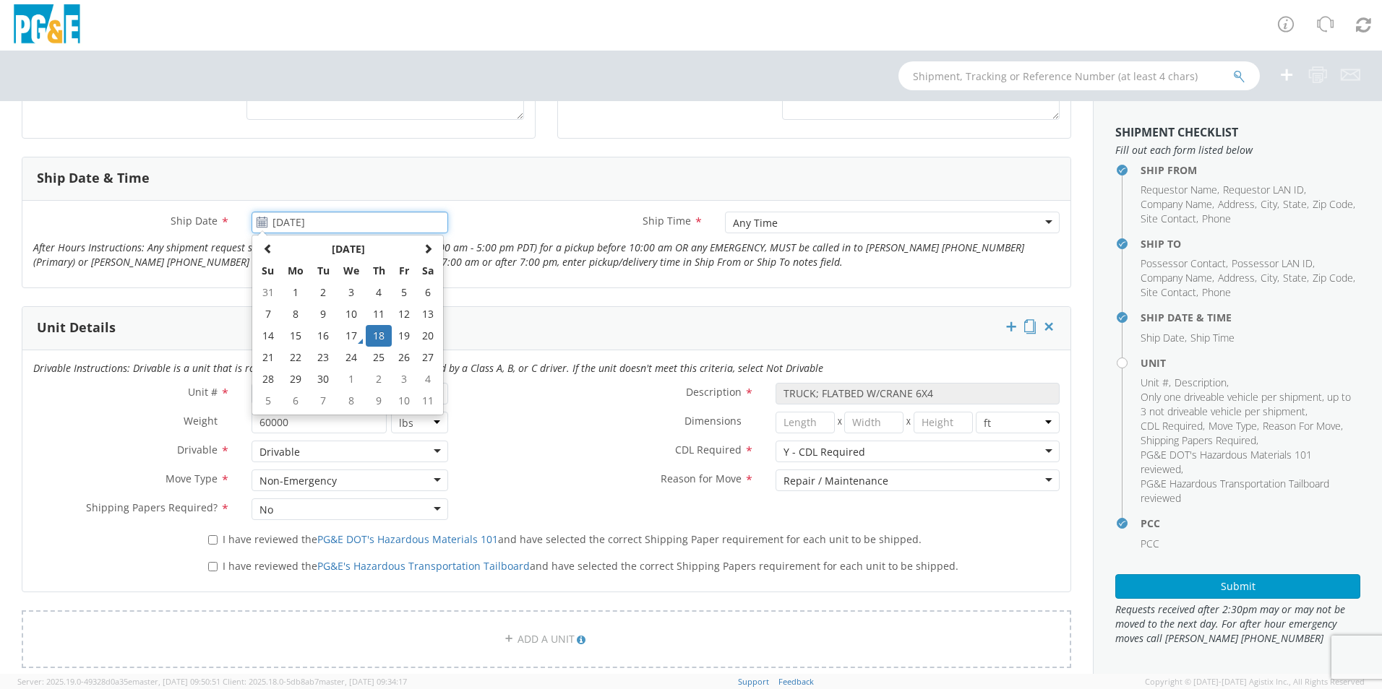
click at [371, 223] on input "[DATE]" at bounding box center [350, 223] width 197 height 22
click at [403, 334] on td "19" at bounding box center [404, 336] width 25 height 22
type input "[DATE]"
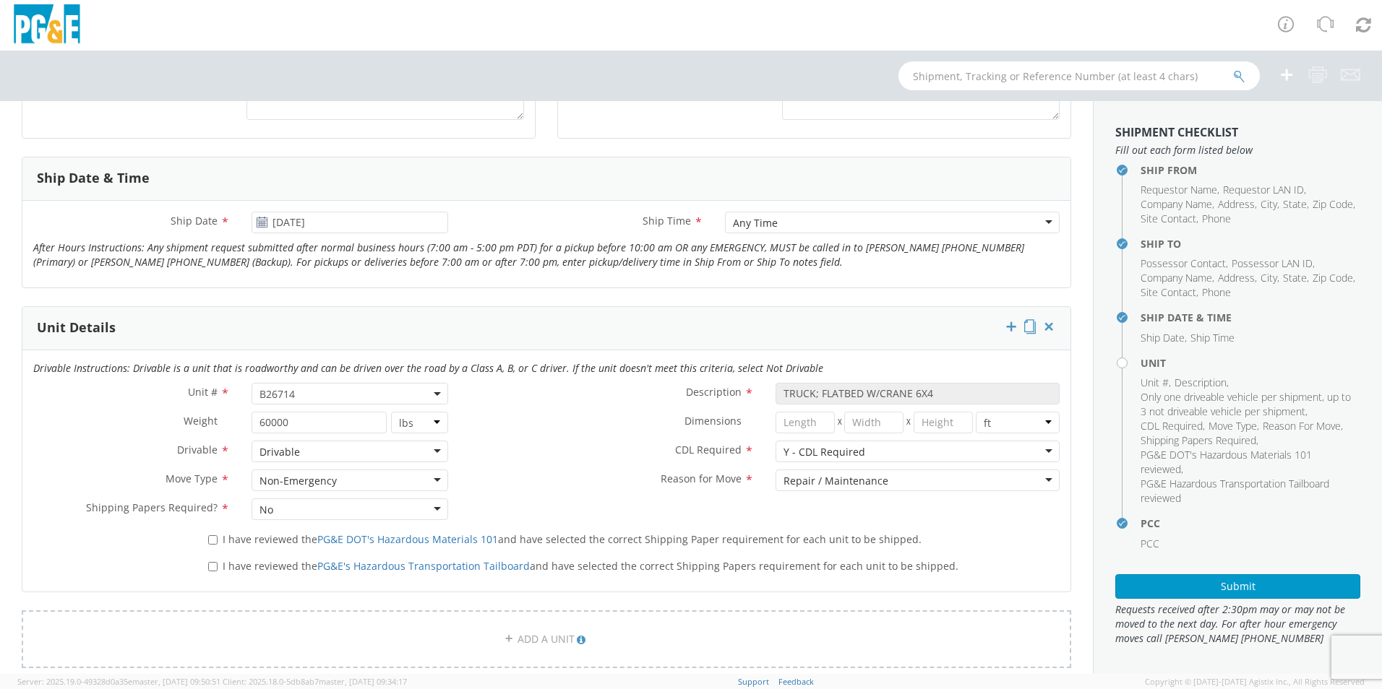
click at [541, 212] on label "Ship Time *" at bounding box center [586, 221] width 254 height 19
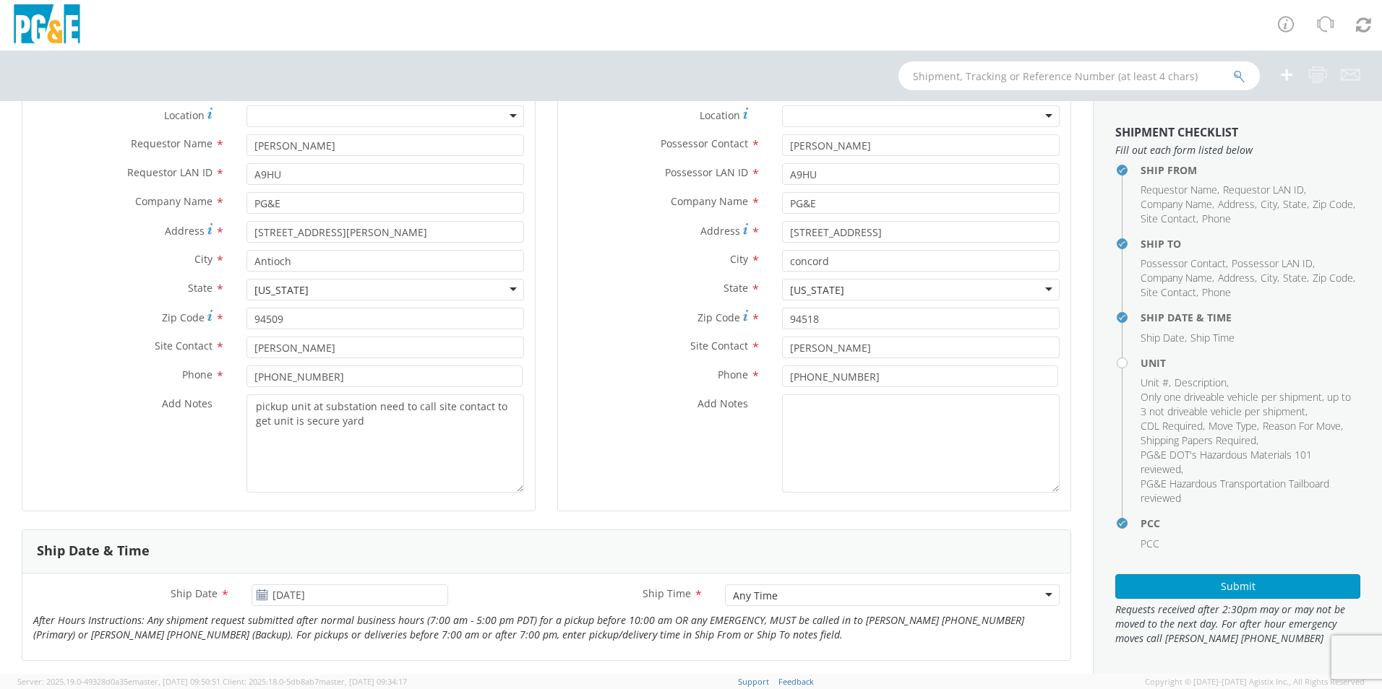
scroll to position [0, 0]
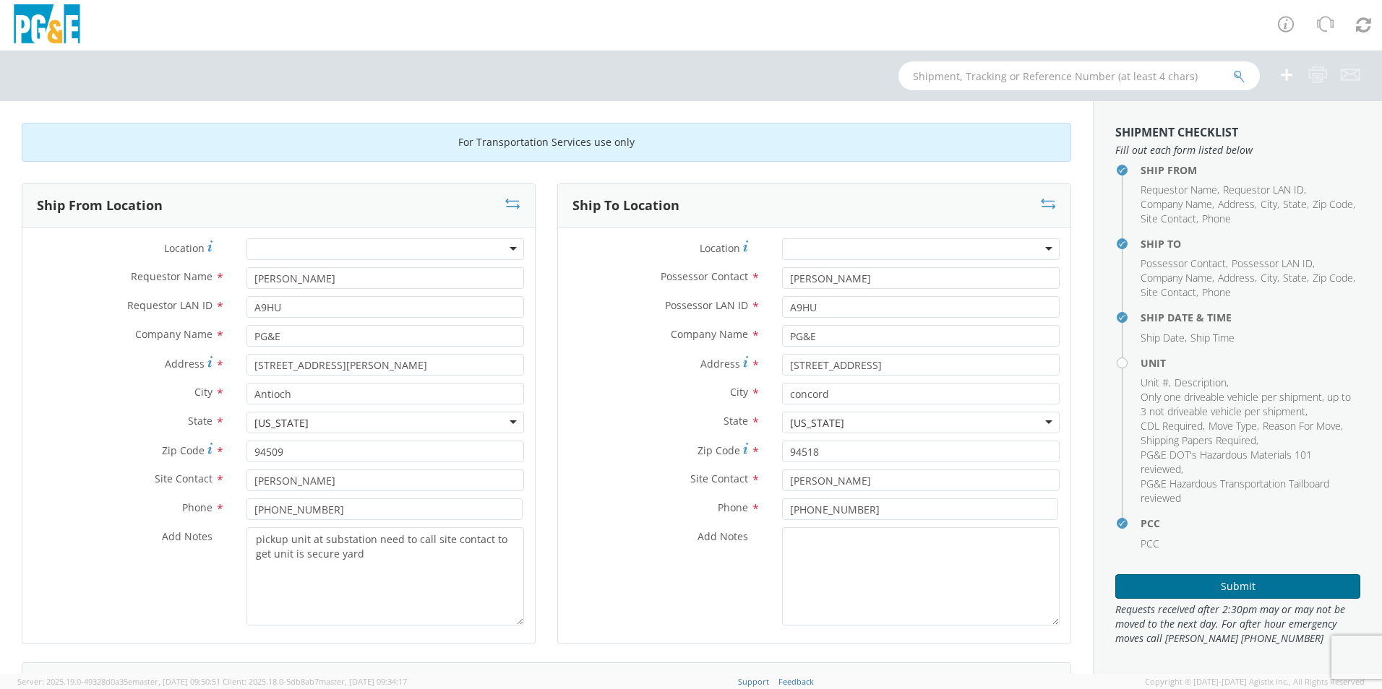
click at [1174, 588] on button "Submit" at bounding box center [1237, 587] width 245 height 25
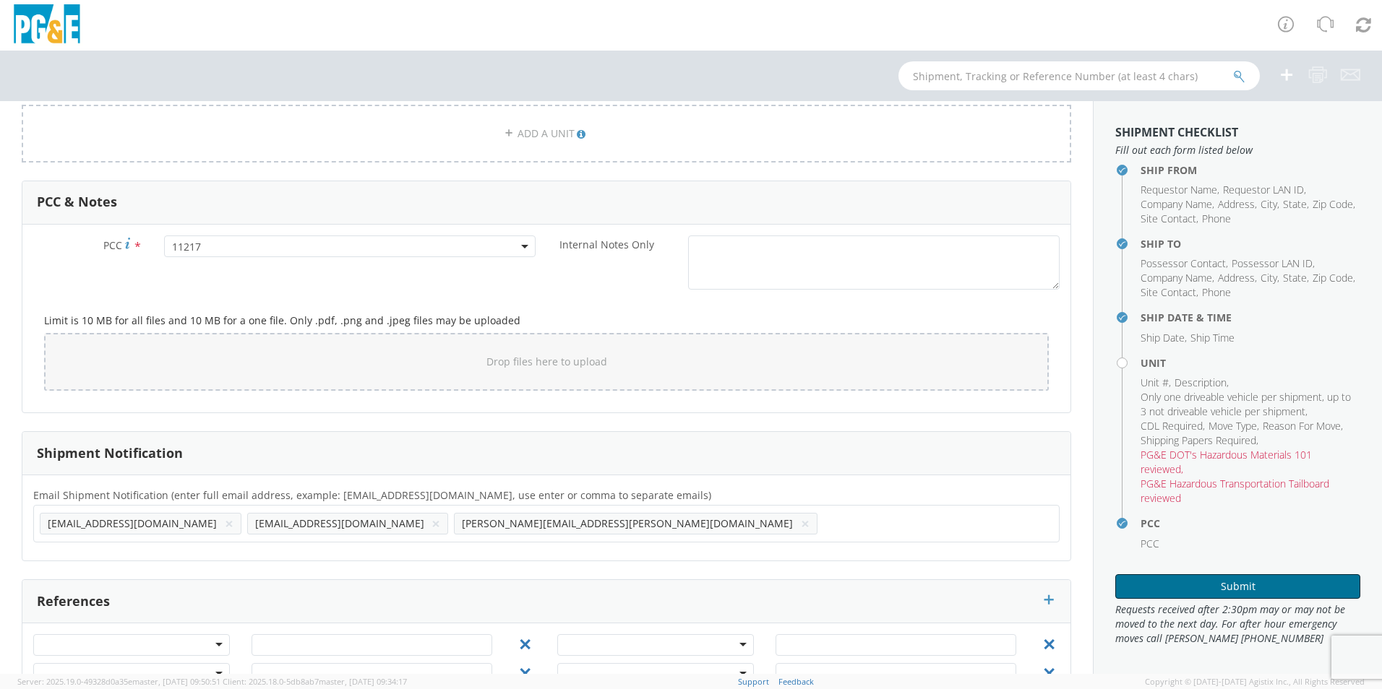
scroll to position [578, 0]
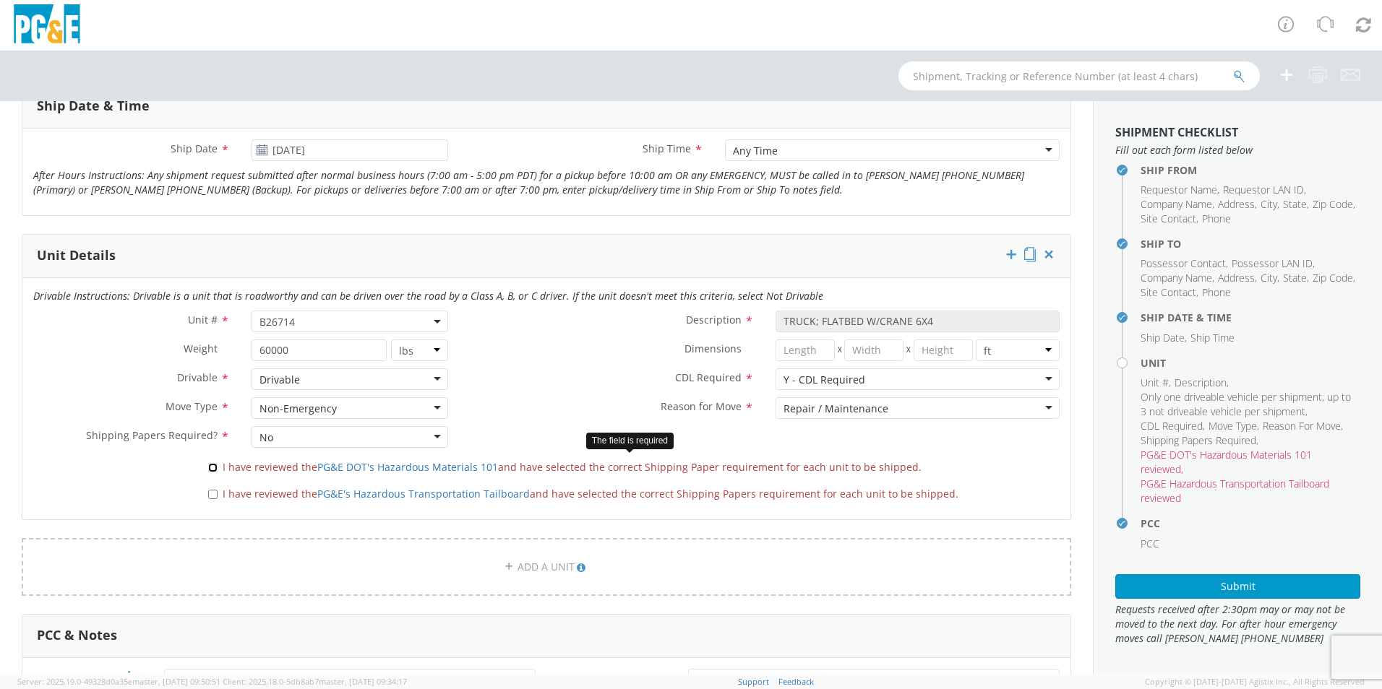
click at [213, 466] on input "I have reviewed the PG&E DOT's Hazardous Materials 101 and have selected the co…" at bounding box center [212, 467] width 9 height 9
checkbox input "true"
click at [210, 488] on label "I have reviewed the PG&E's Hazardous Transportation Tailboard and have selected…" at bounding box center [584, 493] width 753 height 17
click at [210, 490] on input "I have reviewed the PG&E's Hazardous Transportation Tailboard and have selected…" at bounding box center [212, 494] width 9 height 9
checkbox input "true"
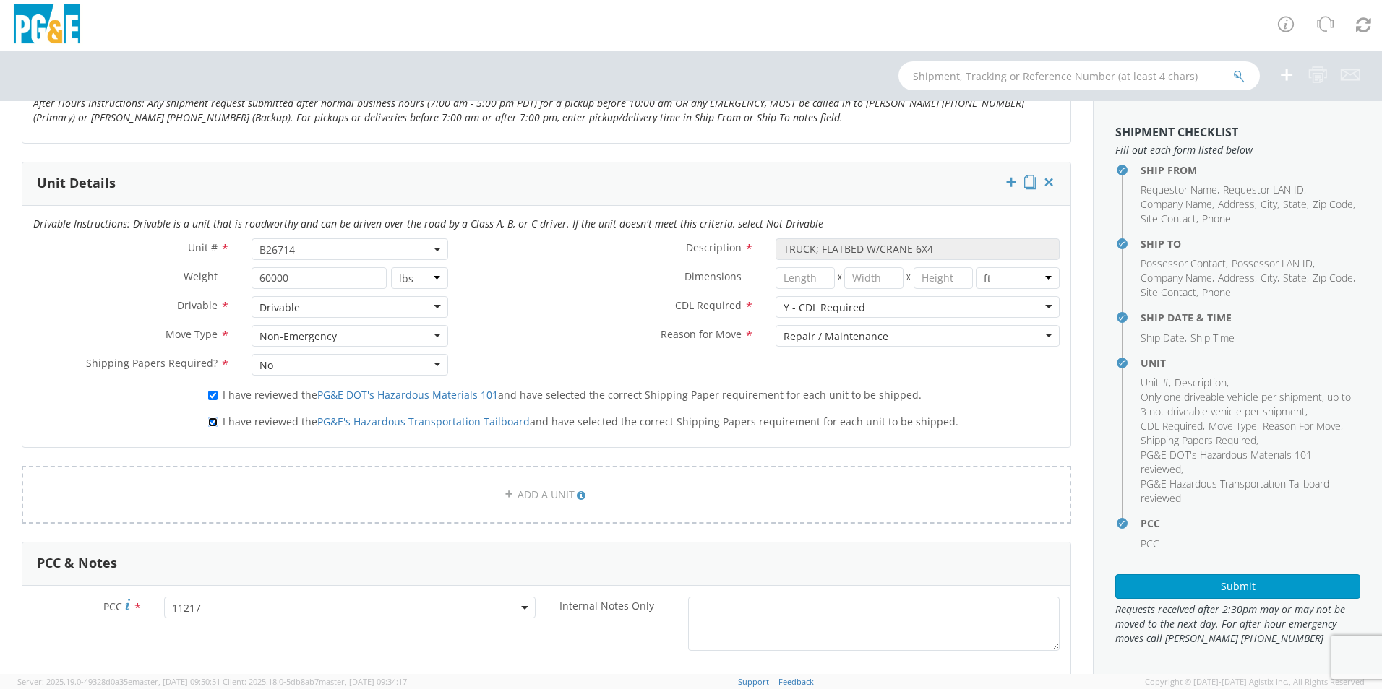
scroll to position [1059, 0]
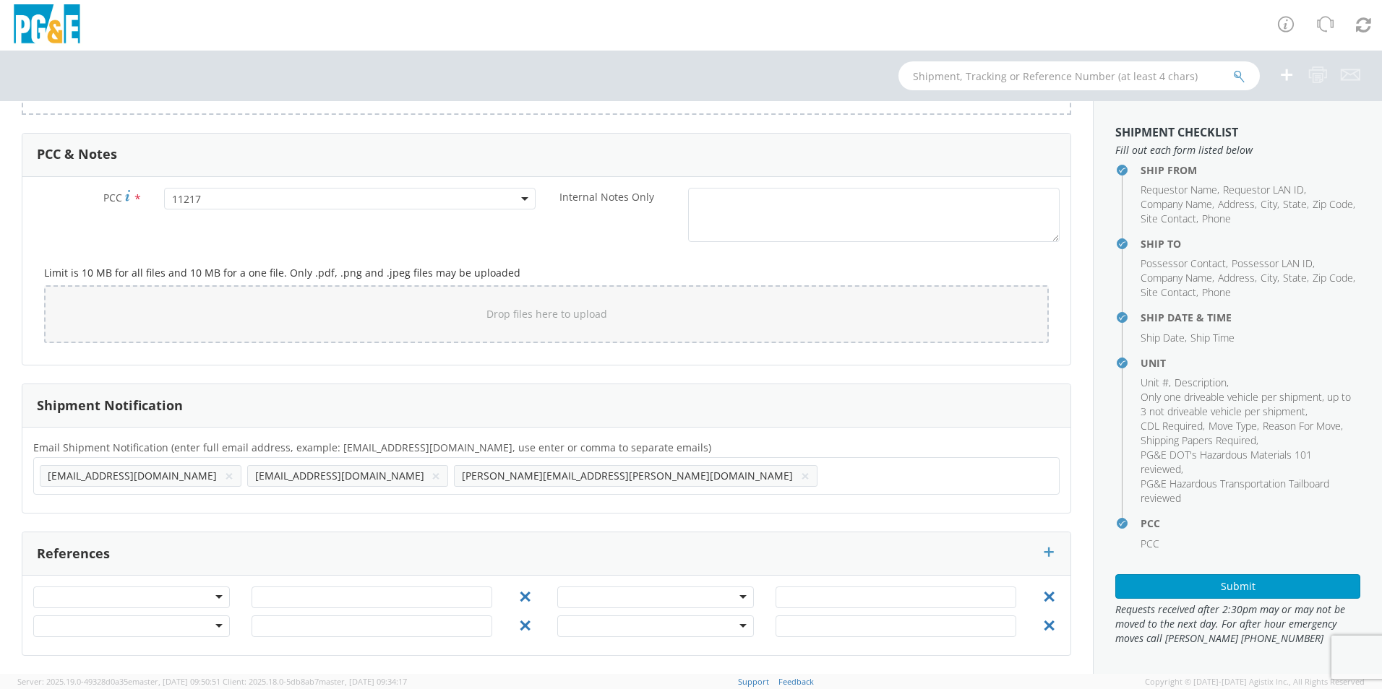
click at [628, 478] on ul "[EMAIL_ADDRESS][DOMAIN_NAME] × [EMAIL_ADDRESS][DOMAIN_NAME] × [PERSON_NAME][DOM…" at bounding box center [546, 476] width 1013 height 25
type input "[EMAIL_ADDRESS][DOMAIN_NAME]"
click at [722, 484] on ul "[EMAIL_ADDRESS][DOMAIN_NAME] × [EMAIL_ADDRESS][DOMAIN_NAME] × [PERSON_NAME][DOM…" at bounding box center [546, 476] width 1013 height 25
type input "[EMAIL_ADDRESS][DOMAIN_NAME]"
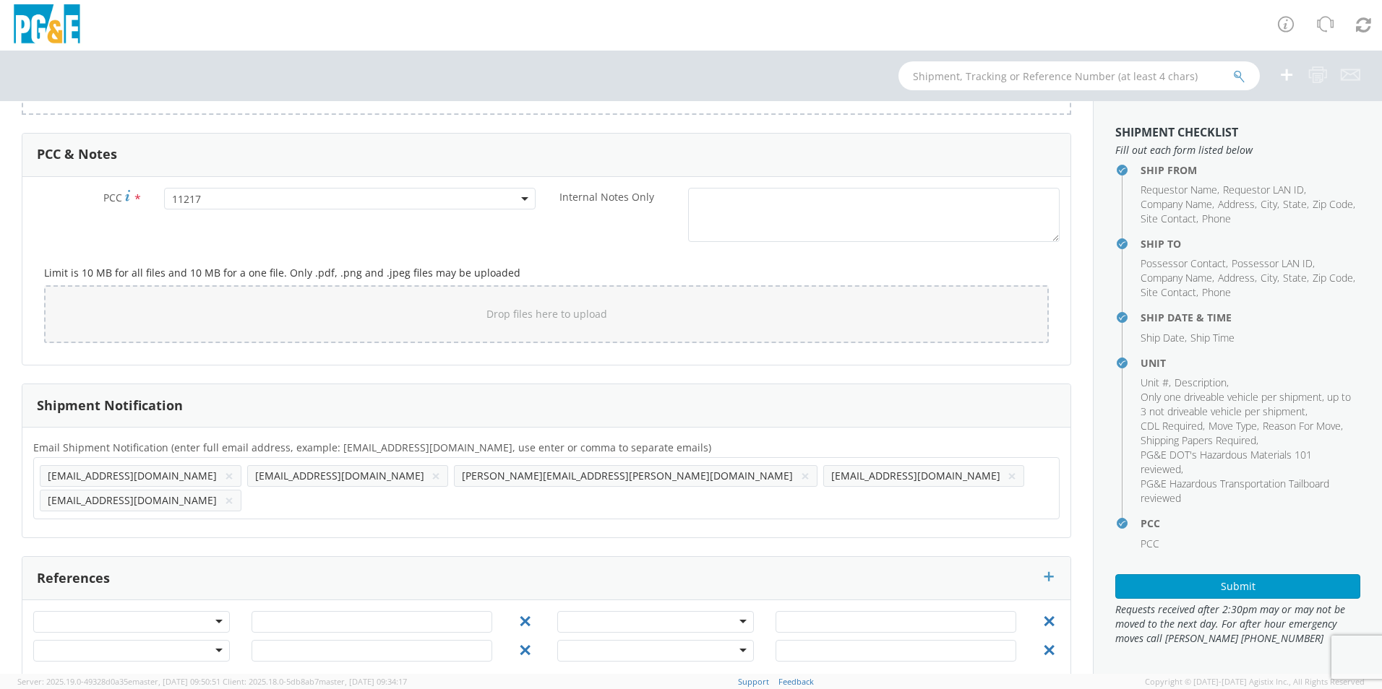
click at [813, 477] on ul "[EMAIL_ADDRESS][DOMAIN_NAME] × [EMAIL_ADDRESS][DOMAIN_NAME] × [PERSON_NAME][DOM…" at bounding box center [546, 488] width 1013 height 49
type input "[EMAIL_ADDRESS][DOMAIN_NAME]"
click at [962, 483] on ul "[EMAIL_ADDRESS][DOMAIN_NAME] × [EMAIL_ADDRESS][DOMAIN_NAME] × [PERSON_NAME][DOM…" at bounding box center [546, 488] width 1013 height 49
type input "[EMAIL_ADDRESS][DOMAIN_NAME]"
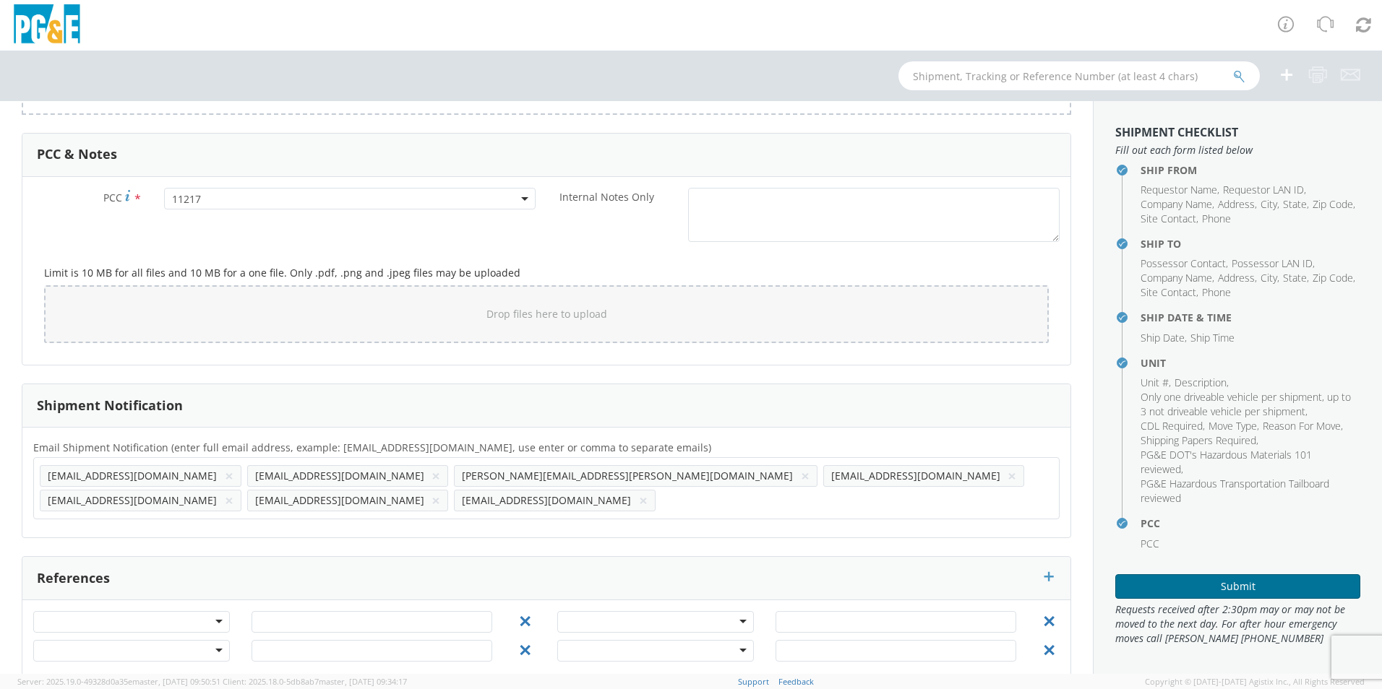
click at [1163, 590] on button "Submit" at bounding box center [1237, 587] width 245 height 25
